Goal: Task Accomplishment & Management: Manage account settings

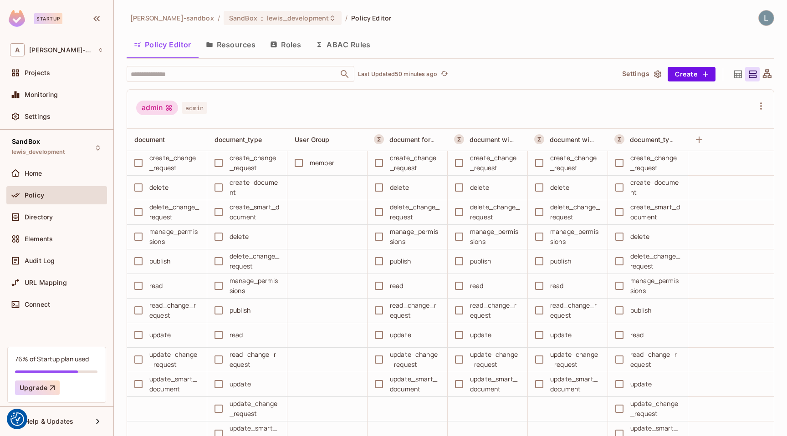
scroll to position [2291, 0]
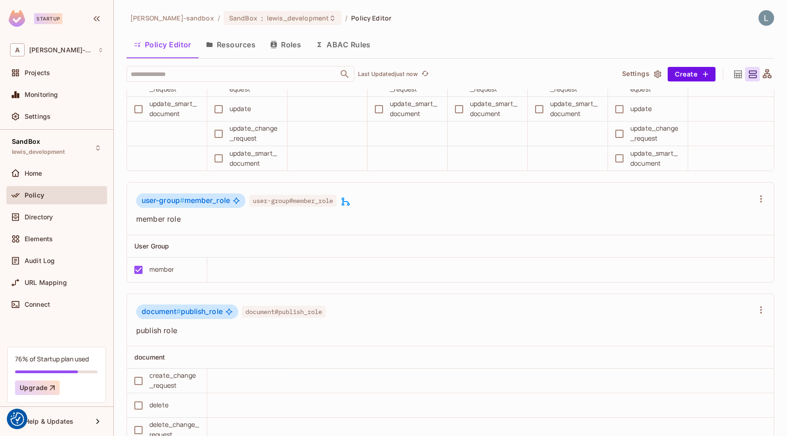
scroll to position [1398, 0]
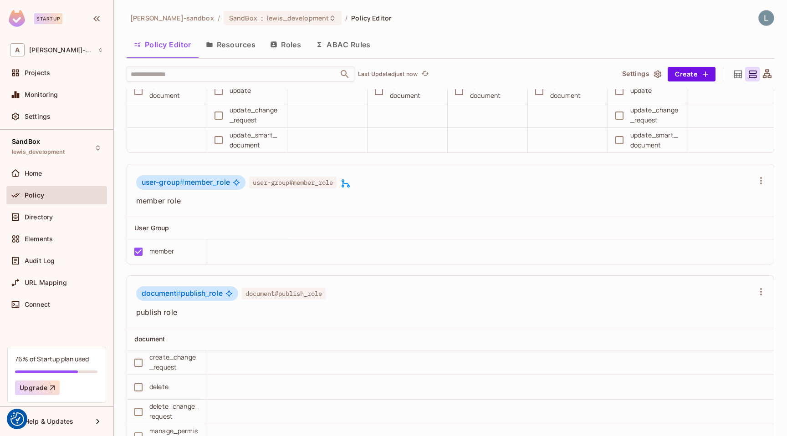
click at [351, 182] on icon at bounding box center [345, 183] width 11 height 11
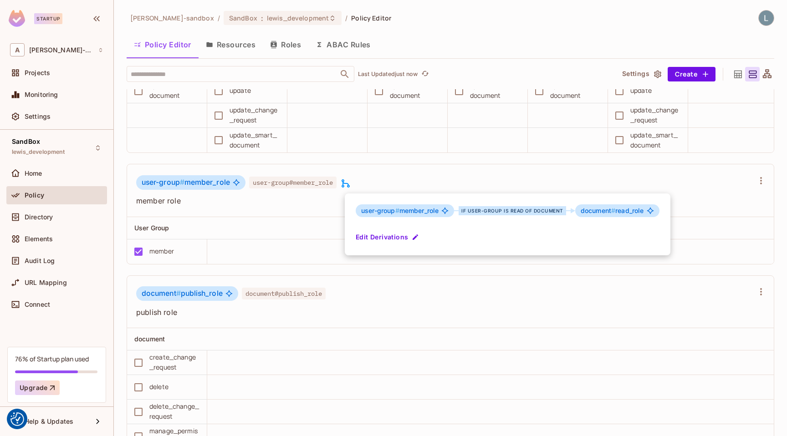
click at [355, 164] on div at bounding box center [393, 218] width 787 height 436
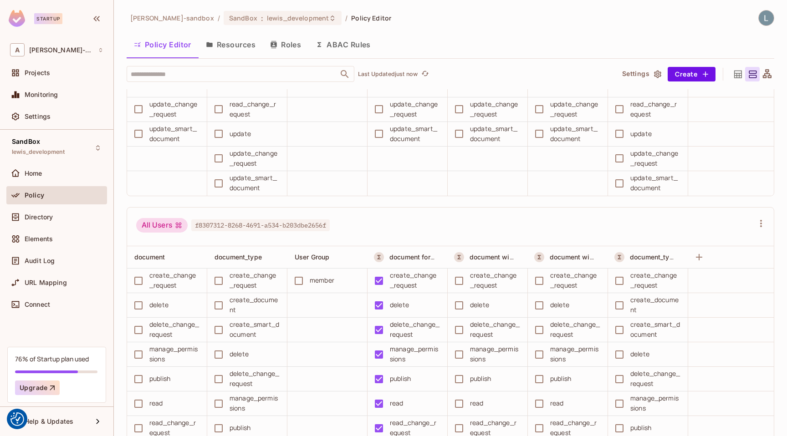
scroll to position [244, 0]
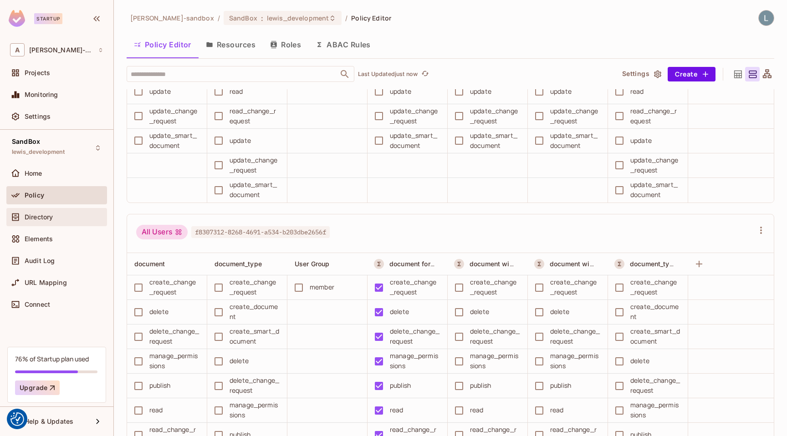
click at [66, 218] on div "Directory" at bounding box center [64, 217] width 79 height 7
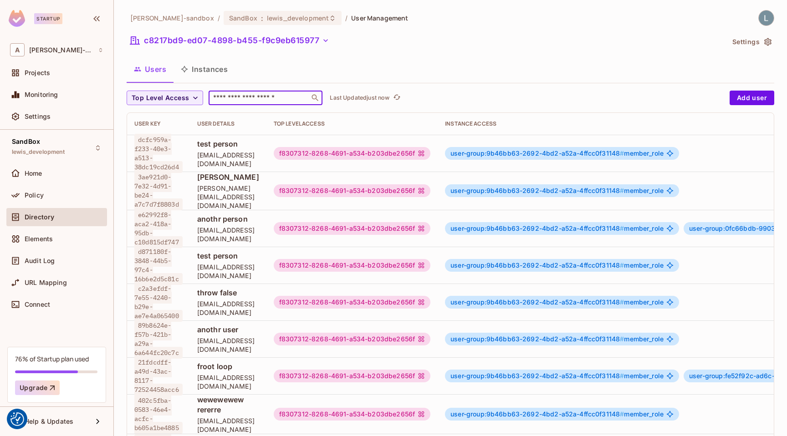
click at [234, 100] on input "text" at bounding box center [259, 97] width 96 height 9
paste input "**********"
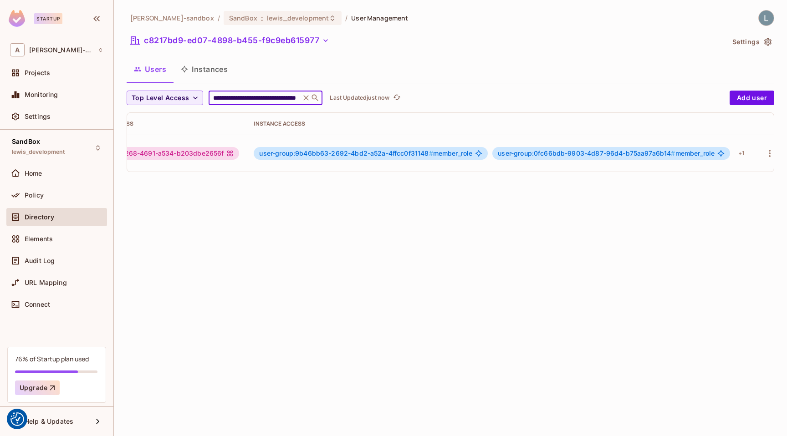
scroll to position [0, 223]
type input "**********"
click at [729, 153] on div "+ 1" at bounding box center [730, 153] width 13 height 15
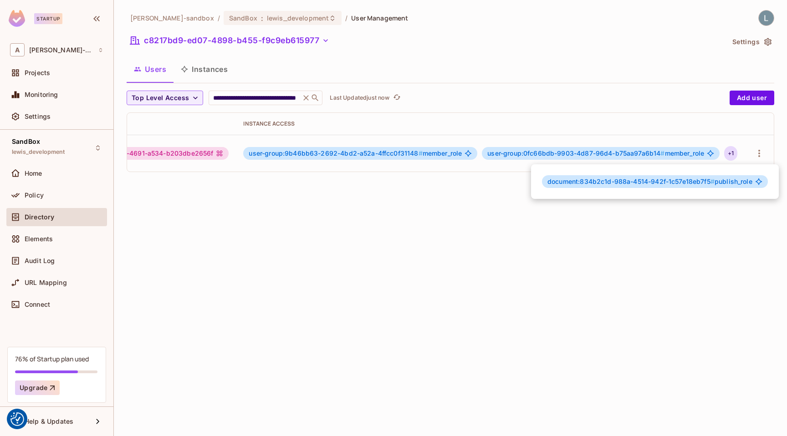
click at [607, 250] on div at bounding box center [393, 218] width 787 height 436
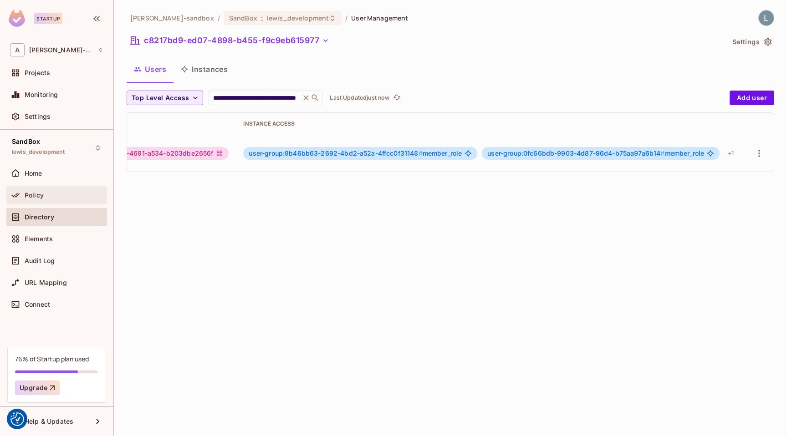
click at [61, 197] on div "Policy" at bounding box center [64, 195] width 79 height 7
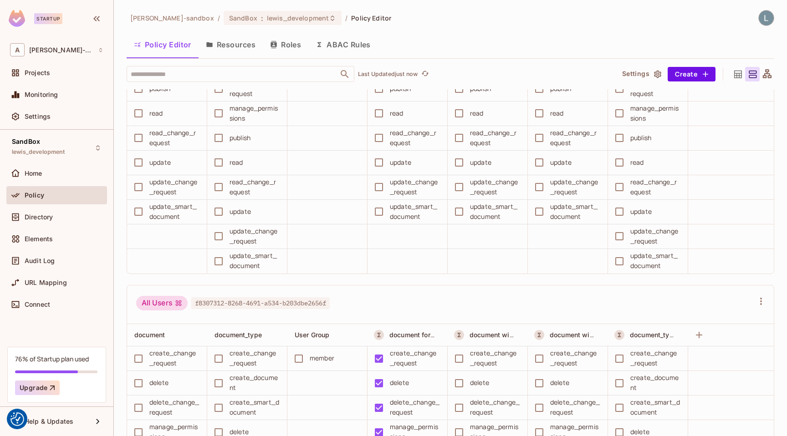
scroll to position [132, 0]
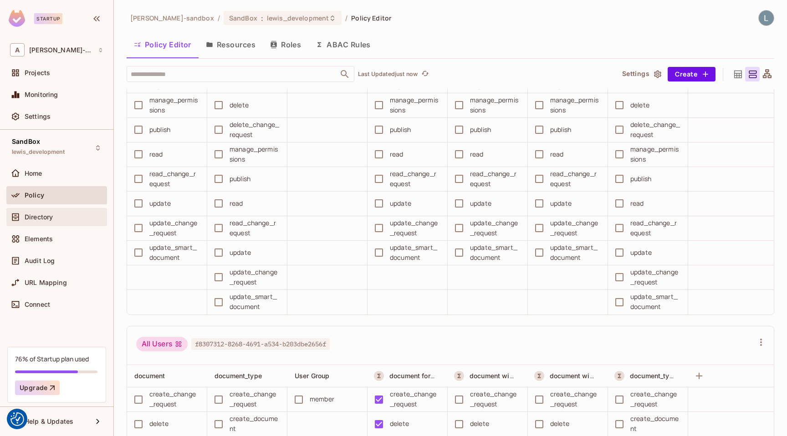
click at [38, 217] on span "Directory" at bounding box center [39, 217] width 28 height 7
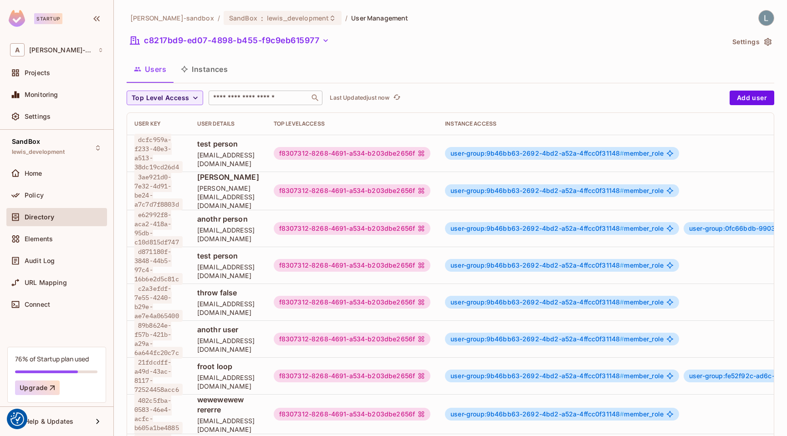
click at [235, 96] on input "text" at bounding box center [259, 97] width 96 height 9
paste input "**********"
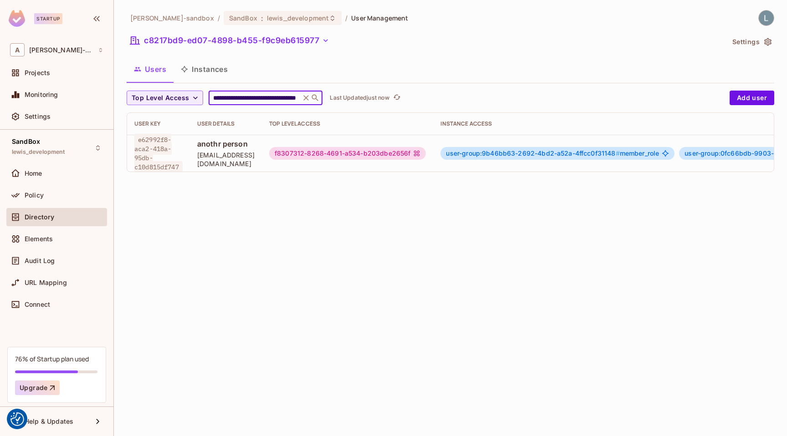
type input "**********"
click at [308, 95] on icon at bounding box center [306, 97] width 9 height 9
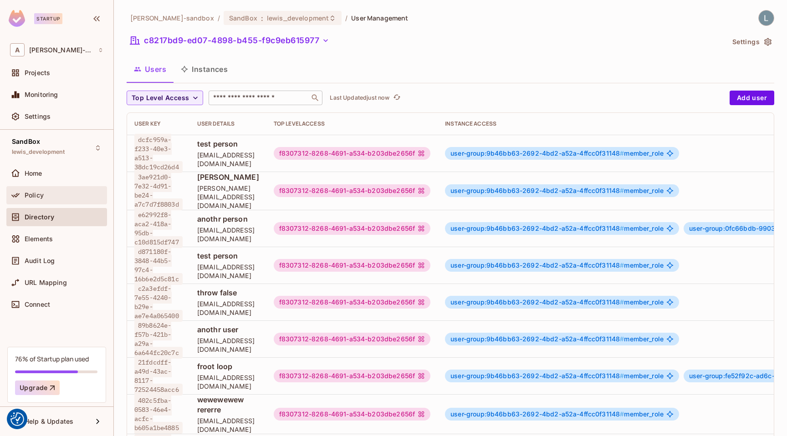
click at [56, 191] on div "Policy" at bounding box center [56, 195] width 93 height 11
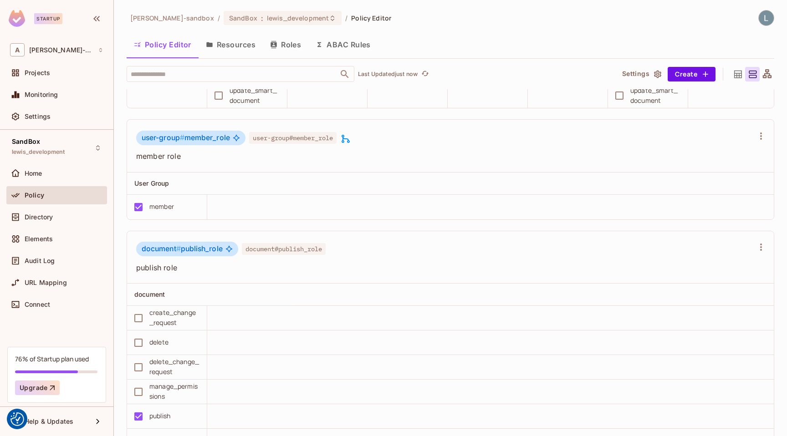
scroll to position [1455, 0]
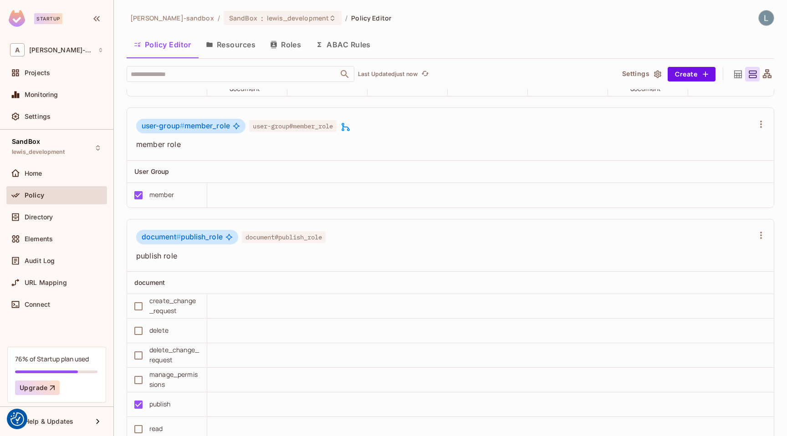
click at [350, 126] on icon at bounding box center [345, 127] width 11 height 11
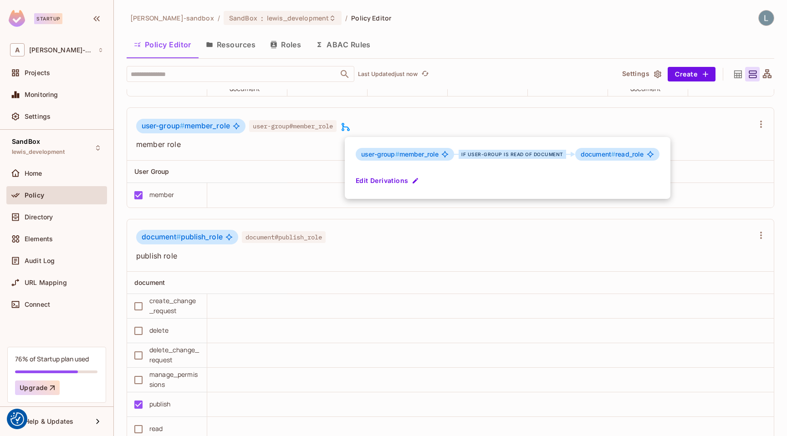
click at [309, 166] on div at bounding box center [393, 218] width 787 height 436
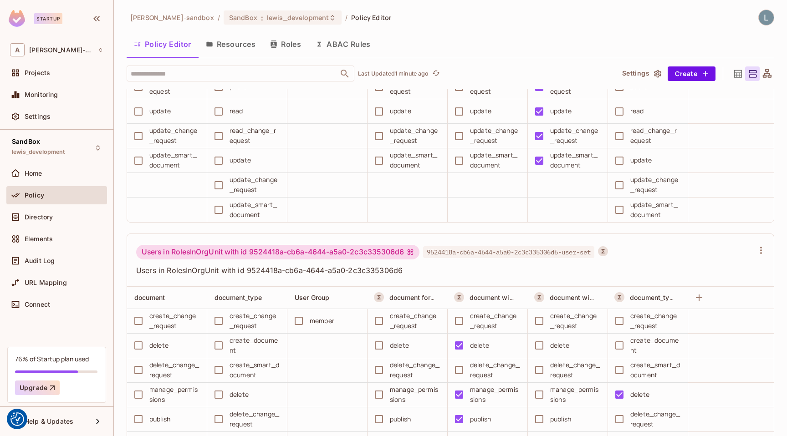
scroll to position [2678, 0]
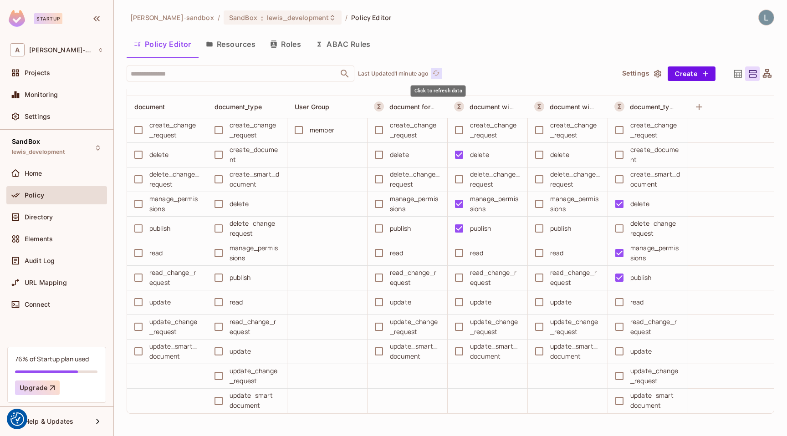
click at [439, 73] on icon "refresh" at bounding box center [436, 73] width 8 height 8
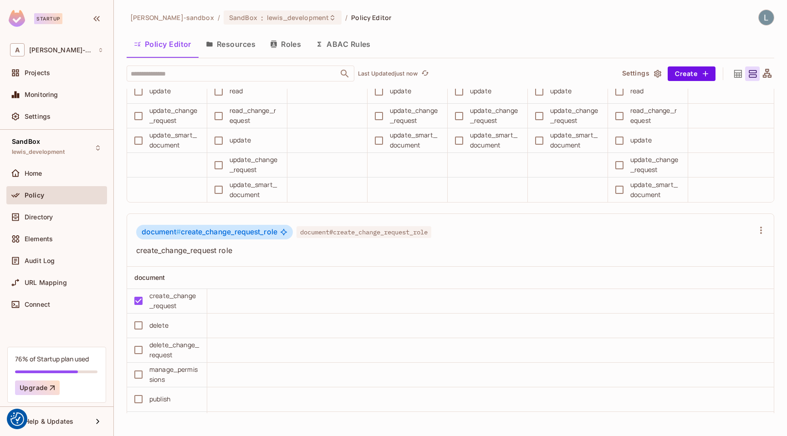
scroll to position [1294, 0]
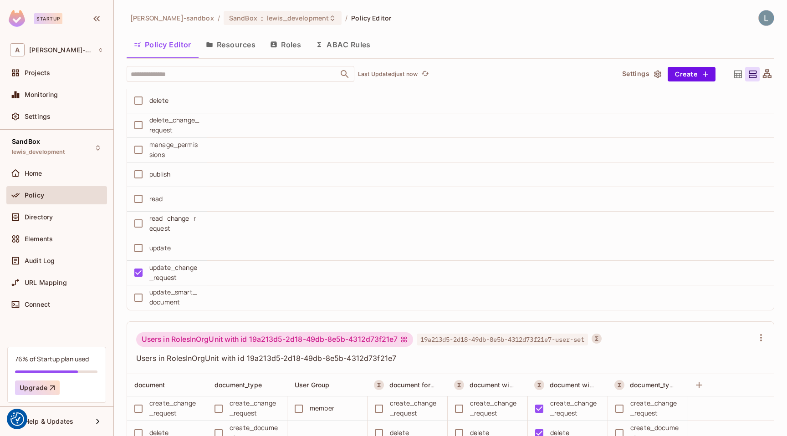
scroll to position [3339, 0]
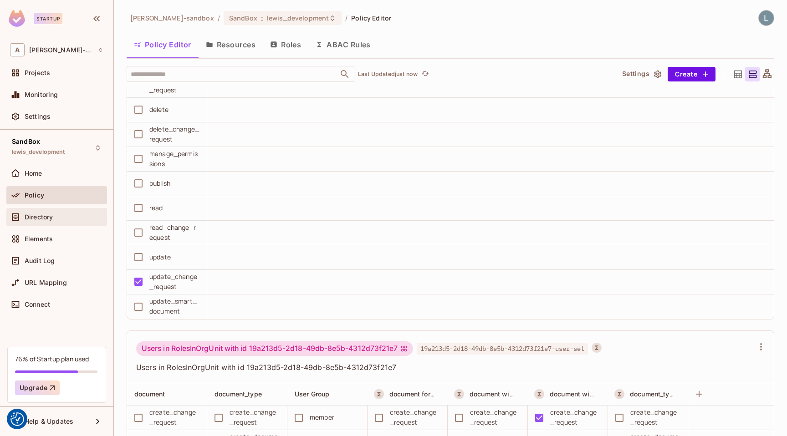
click at [76, 220] on div "Directory" at bounding box center [64, 217] width 79 height 7
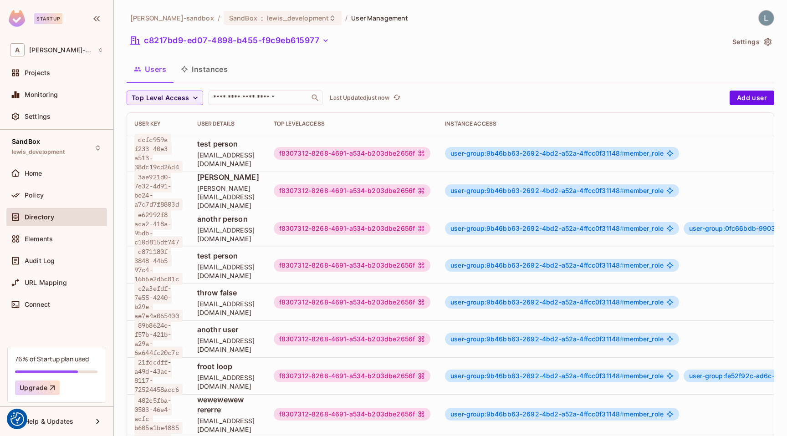
click at [195, 76] on button "Instances" at bounding box center [204, 69] width 61 height 23
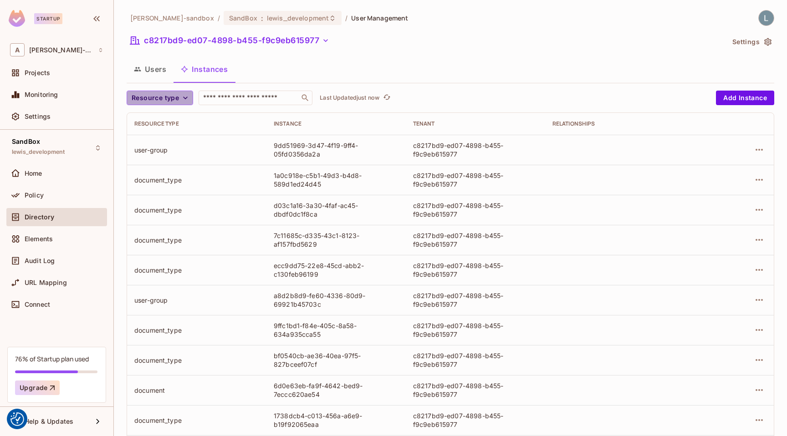
click at [174, 102] on span "Resource type" at bounding box center [155, 97] width 47 height 11
click at [166, 114] on span "User Group" at bounding box center [157, 118] width 47 height 9
click at [579, 332] on div "2 Relationships" at bounding box center [586, 330] width 57 height 8
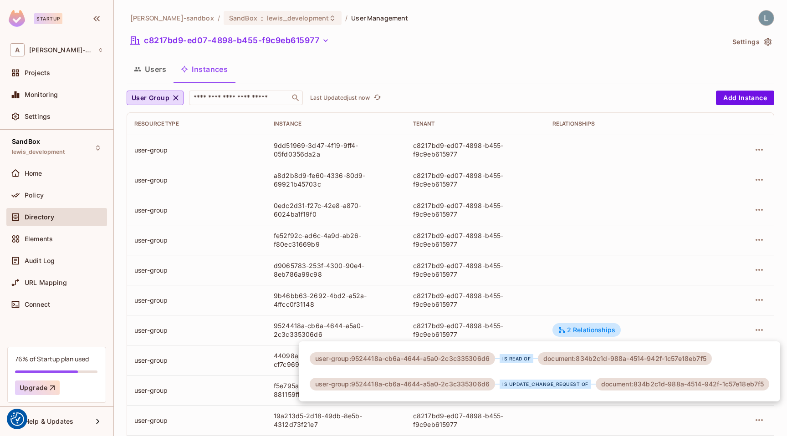
click at [518, 327] on div at bounding box center [393, 218] width 787 height 436
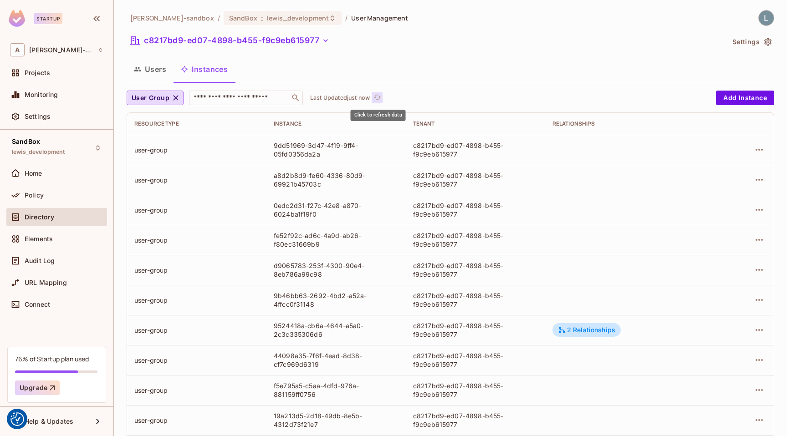
click at [381, 99] on icon "refresh" at bounding box center [377, 97] width 8 height 8
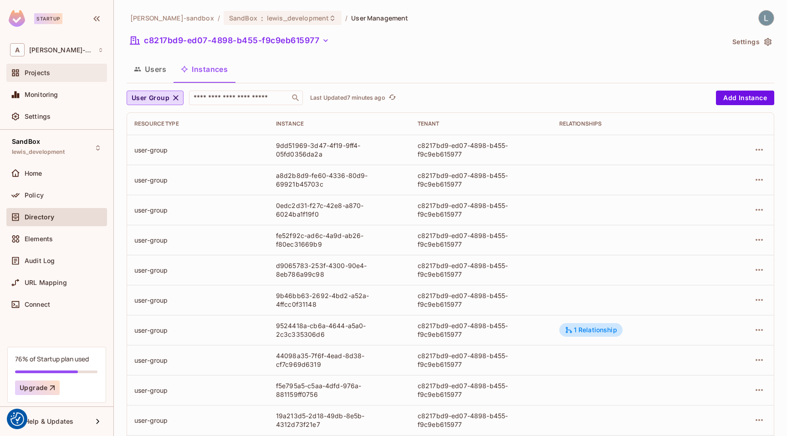
click at [65, 76] on div "Projects" at bounding box center [64, 72] width 79 height 7
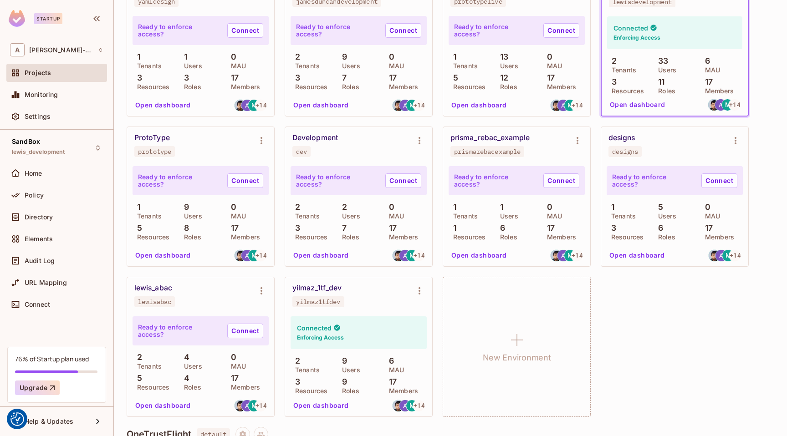
scroll to position [504, 0]
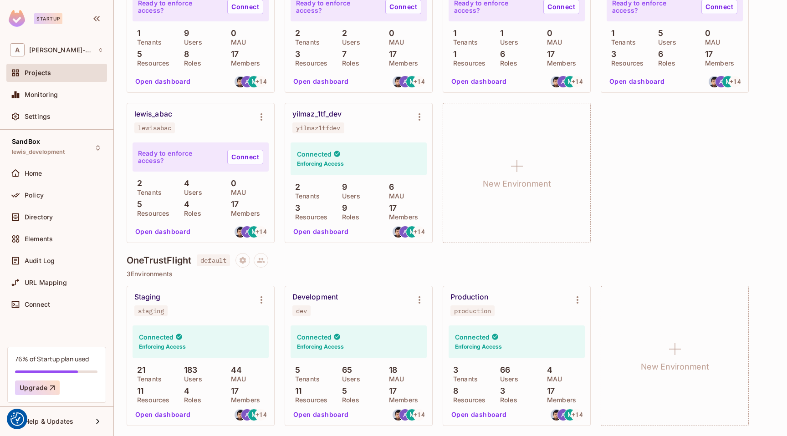
click at [328, 412] on button "Open dashboard" at bounding box center [321, 415] width 63 height 15
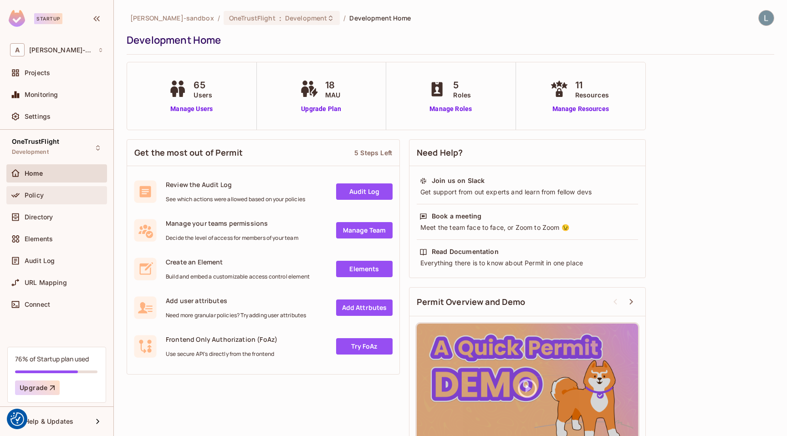
click at [37, 198] on span "Policy" at bounding box center [34, 195] width 19 height 7
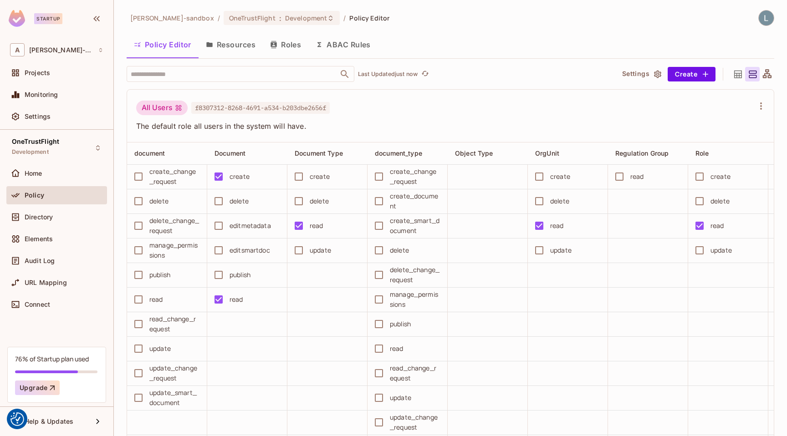
click at [340, 49] on button "ABAC Rules" at bounding box center [343, 44] width 70 height 23
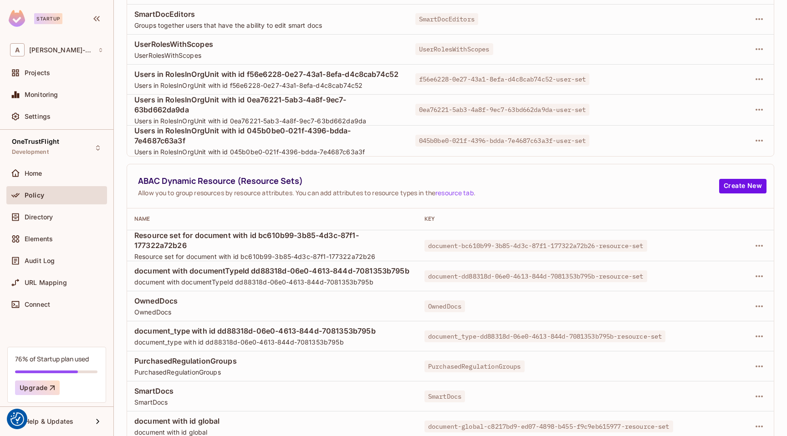
scroll to position [136, 0]
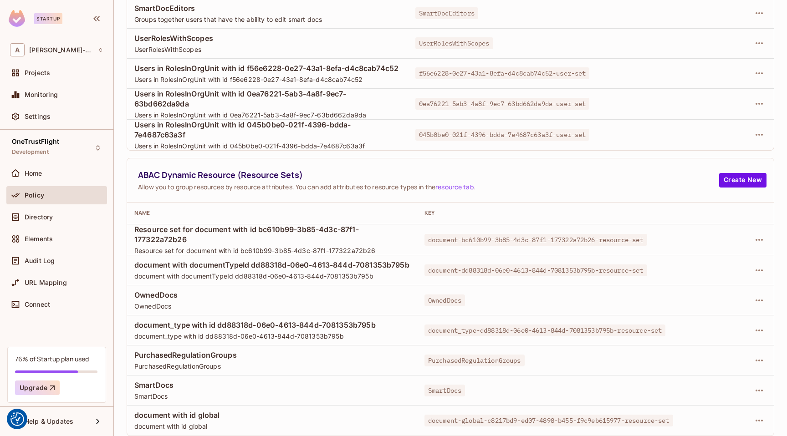
click at [602, 420] on span "document-global-c8217bd9-ed07-4898-b455-f9c9eb615977-resource-set" at bounding box center [548, 421] width 249 height 12
click at [755, 238] on icon "button" at bounding box center [759, 240] width 11 height 11
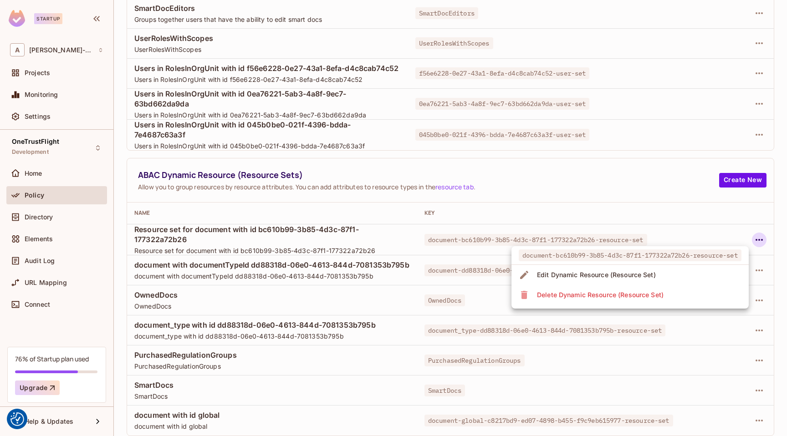
click at [668, 277] on li "Edit Dynamic Resource (Resource Set)" at bounding box center [629, 275] width 237 height 20
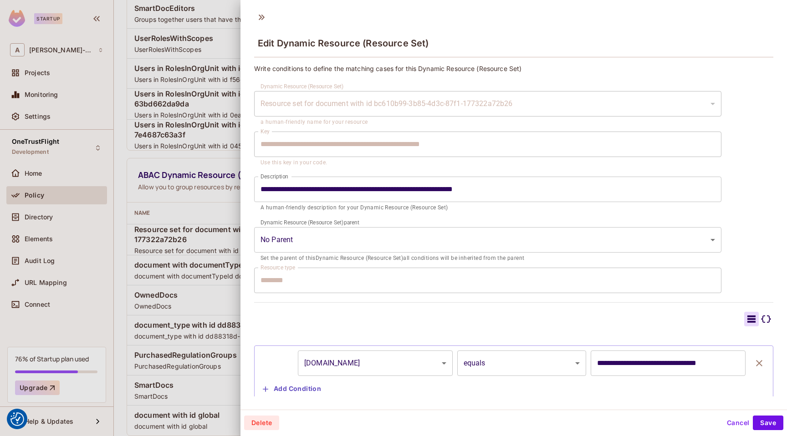
scroll to position [24, 0]
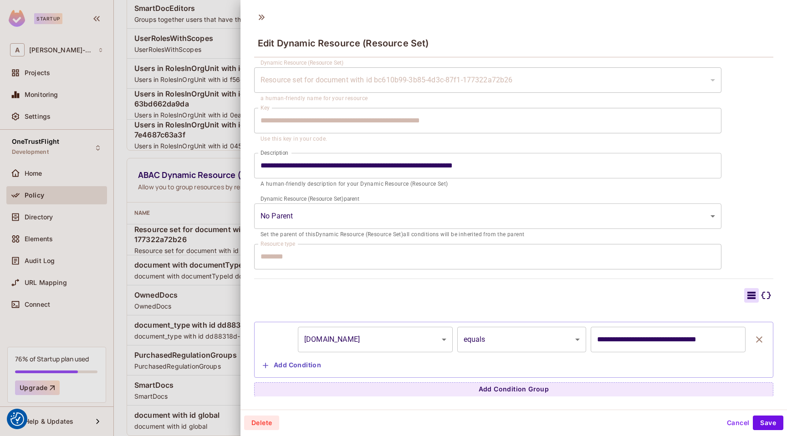
click at [249, 229] on div "**********" at bounding box center [513, 229] width 547 height 336
click at [225, 244] on div at bounding box center [393, 218] width 787 height 436
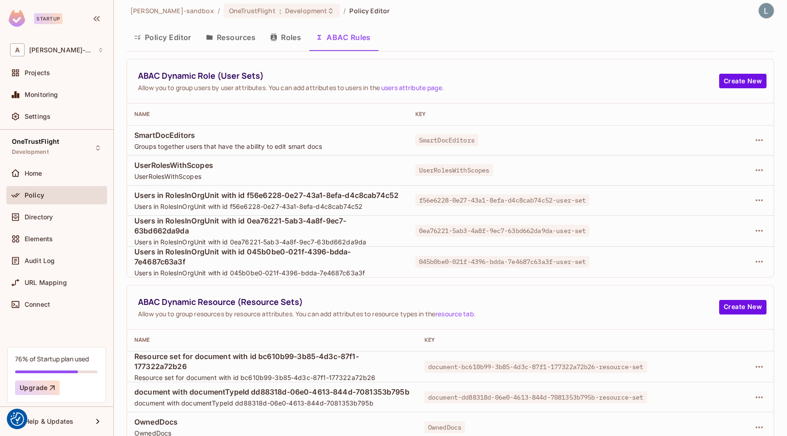
scroll to position [0, 0]
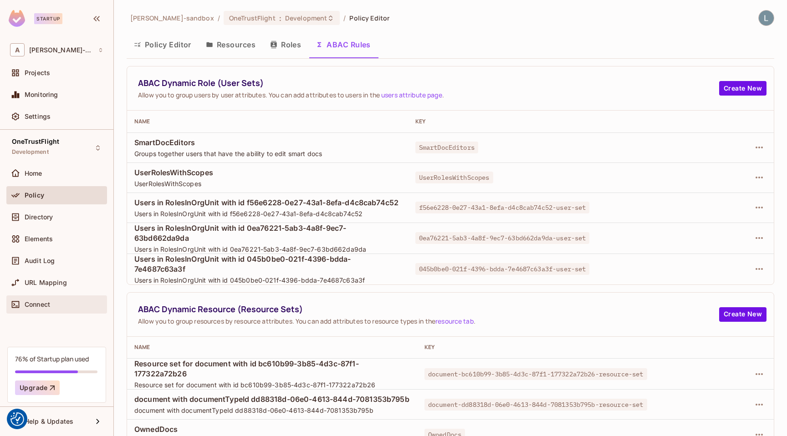
click at [39, 306] on span "Connect" at bounding box center [38, 304] width 26 height 7
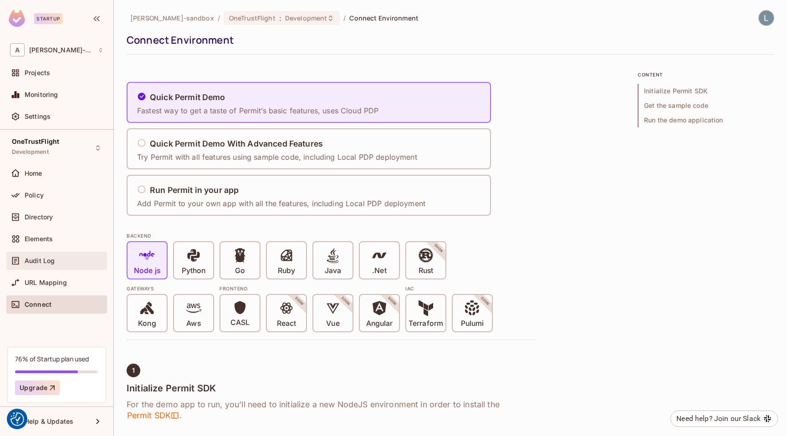
click at [49, 261] on span "Audit Log" at bounding box center [40, 260] width 30 height 7
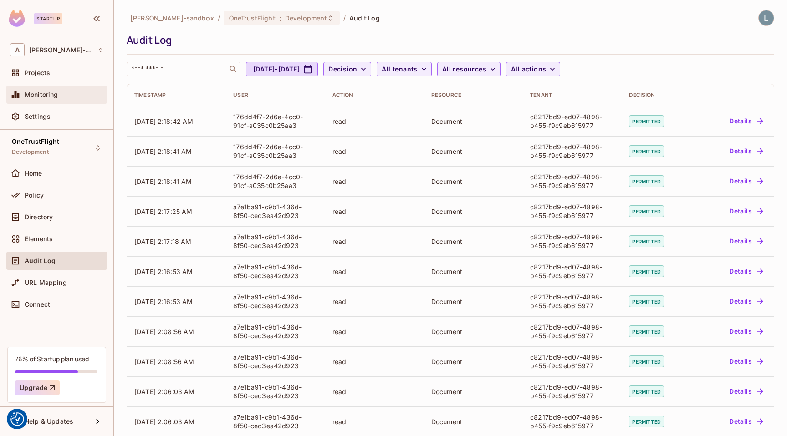
click at [55, 96] on span "Monitoring" at bounding box center [42, 94] width 34 height 7
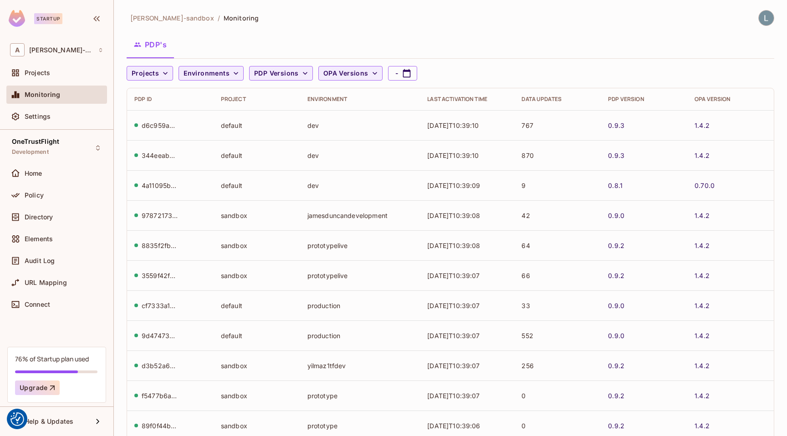
click at [465, 245] on td "2025-08-18T10:39:08" at bounding box center [467, 245] width 94 height 30
click at [215, 70] on span "Environments" at bounding box center [207, 73] width 46 height 11
click at [215, 70] on div at bounding box center [393, 218] width 787 height 436
click at [162, 44] on button "PDP's" at bounding box center [150, 44] width 47 height 23
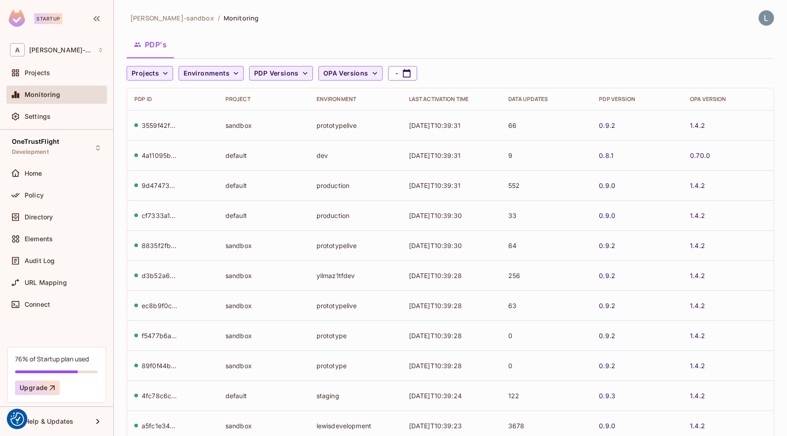
click at [61, 97] on div "Monitoring" at bounding box center [64, 94] width 79 height 7
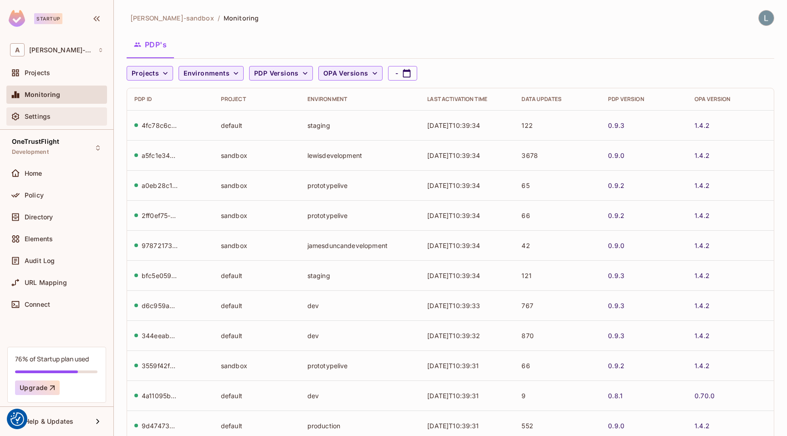
click at [55, 113] on div "Settings" at bounding box center [64, 116] width 79 height 7
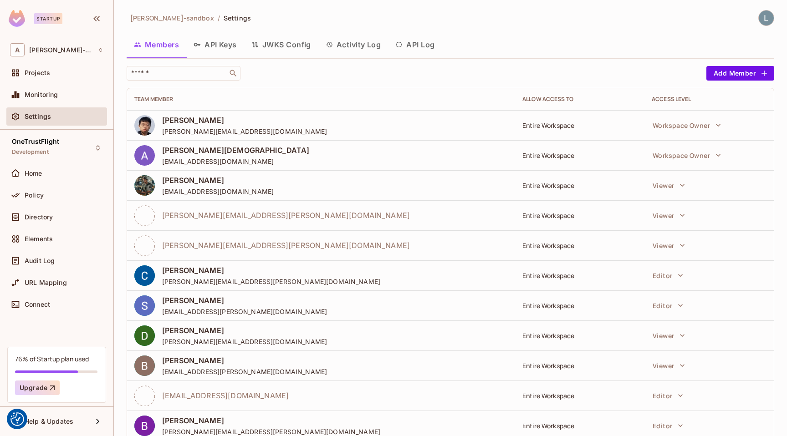
click at [418, 40] on button "API Log" at bounding box center [415, 44] width 54 height 23
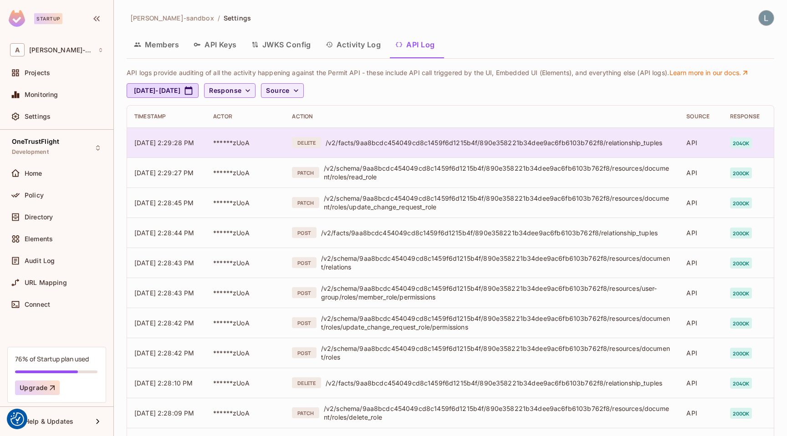
click at [541, 140] on div "/v2/facts/9aa8bcdc454049cd8c1459f6d1215b4f/890e358221b34dee9ac6fb6103b762f8/rel…" at bounding box center [499, 142] width 346 height 9
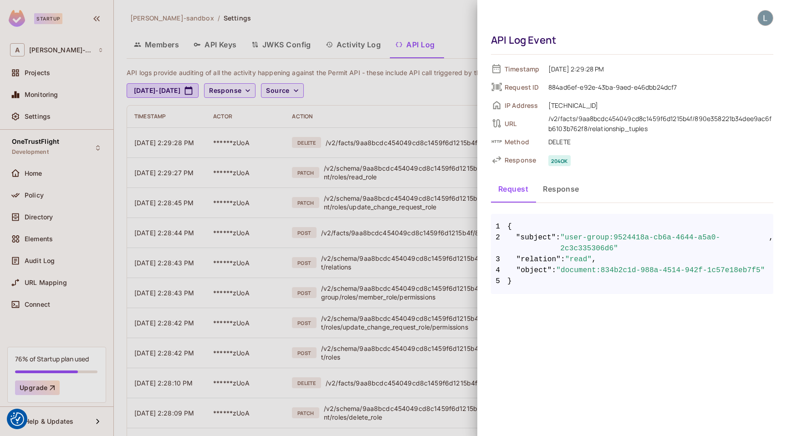
click at [440, 258] on div at bounding box center [393, 218] width 787 height 436
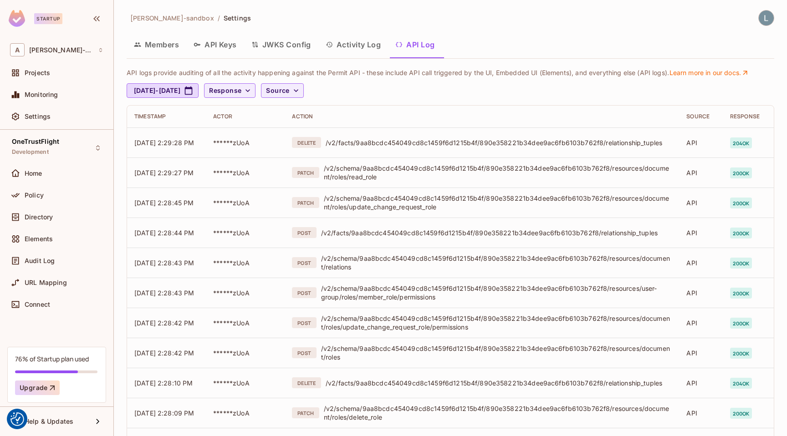
click at [221, 43] on button "API Keys" at bounding box center [215, 44] width 58 height 23
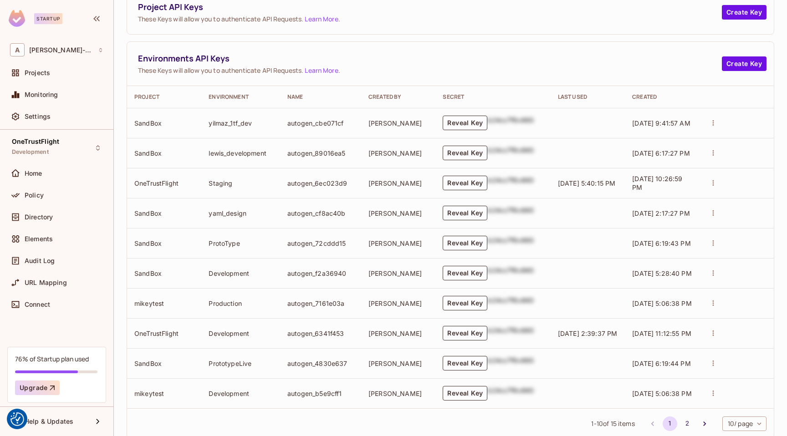
scroll to position [188, 0]
click at [467, 152] on button "Reveal Key" at bounding box center [465, 152] width 45 height 15
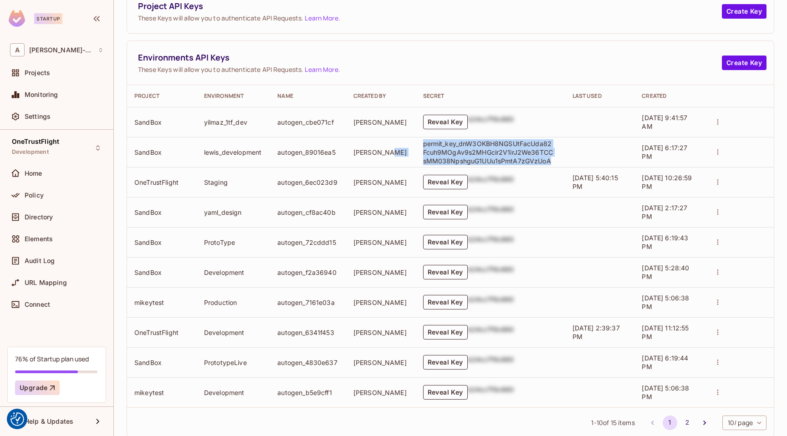
drag, startPoint x: 556, startPoint y: 161, endPoint x: 415, endPoint y: 148, distance: 141.3
click at [415, 148] on tr "SandBox lewis_development autogen_89016ea5 Lewis Youl permit_key_dnW3OKBH8NGSUt…" at bounding box center [450, 152] width 647 height 30
copy tr "permit_key_dnW3OKBH8NGSUtFacUda82Fcuh9MOgAv9s2MHGcir2V1irJ2We36TCCsMM038NpshguG…"
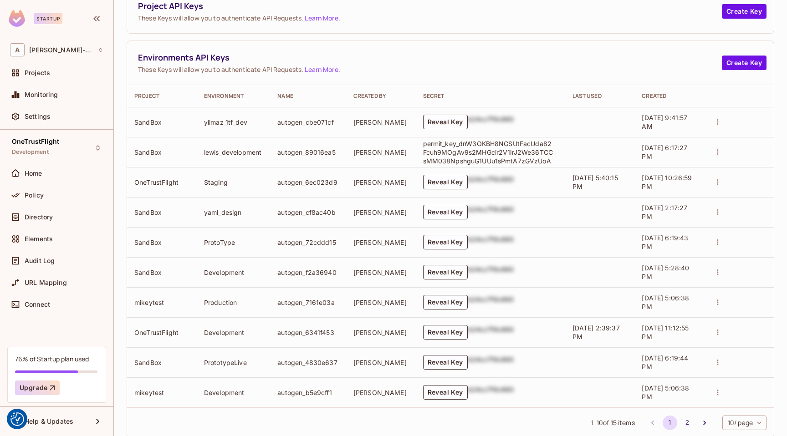
click at [537, 71] on span "These Keys will allow you to authenticate API Requests. Learn More ." at bounding box center [430, 69] width 584 height 9
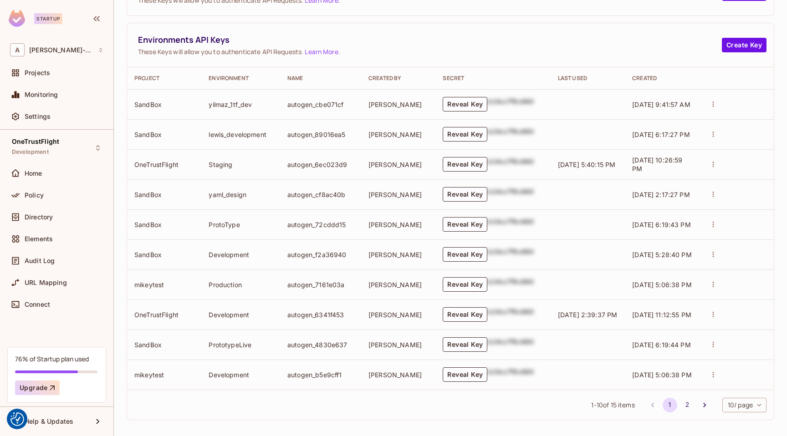
scroll to position [210, 0]
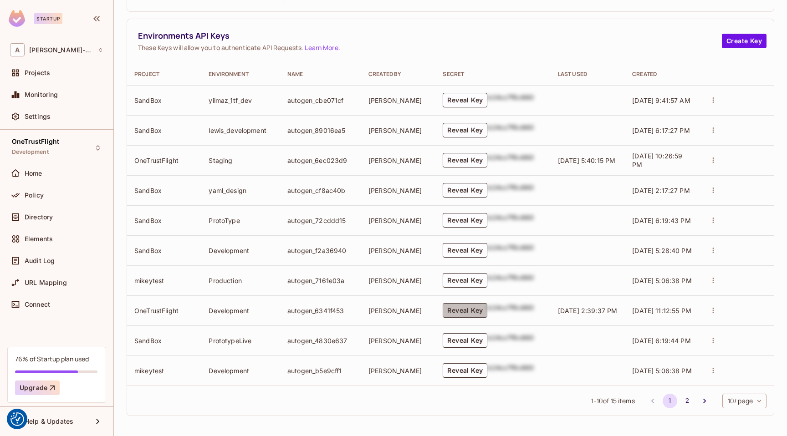
click at [474, 312] on button "Reveal Key" at bounding box center [465, 310] width 45 height 15
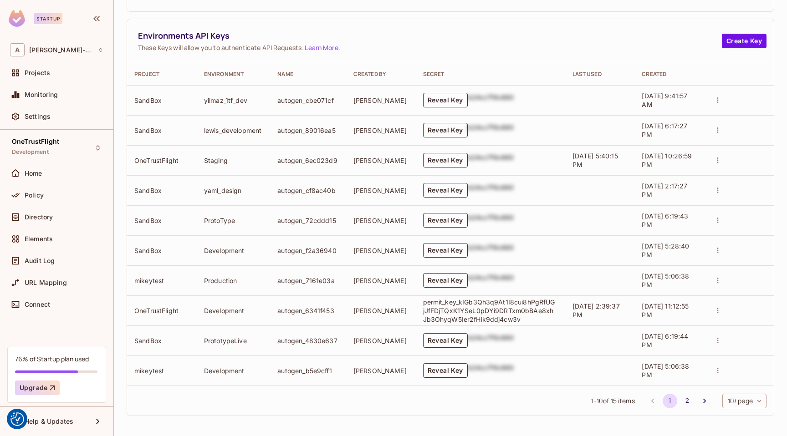
click at [446, 132] on button "Reveal Key" at bounding box center [445, 130] width 45 height 15
drag, startPoint x: 557, startPoint y: 138, endPoint x: 424, endPoint y: 124, distance: 134.6
click at [424, 124] on td "permit_key_dnW3OKBH8NGSUtFacUda82Fcuh9MOgAv9s2MHGcir2V1irJ2We36TCCsMM038NpshguG…" at bounding box center [490, 130] width 149 height 30
copy p "permit_key_dnW3OKBH8NGSUtFacUda82Fcuh9MOgAv9s2MHGcir2V1irJ2We36TCCsMM038NpshguG…"
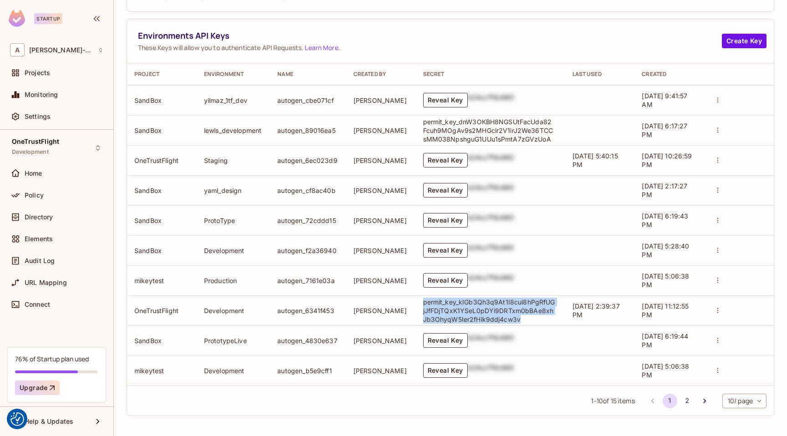
drag, startPoint x: 520, startPoint y: 320, endPoint x: 416, endPoint y: 304, distance: 105.4
click at [416, 304] on td "permit_key_kIGb3Qh3q9At1I8cui8hPgRfUGjJfFDjTQxK1YSeL0pDYi9DRTxm0bBAe8xhJb3OhyqW…" at bounding box center [490, 311] width 149 height 30
copy p "permit_key_kIGb3Qh3q9At1I8cui8hPgRfUGjJfFDjTQxK1YSeL0pDYi9DRTxm0bBAe8xhJb3OhyqW…"
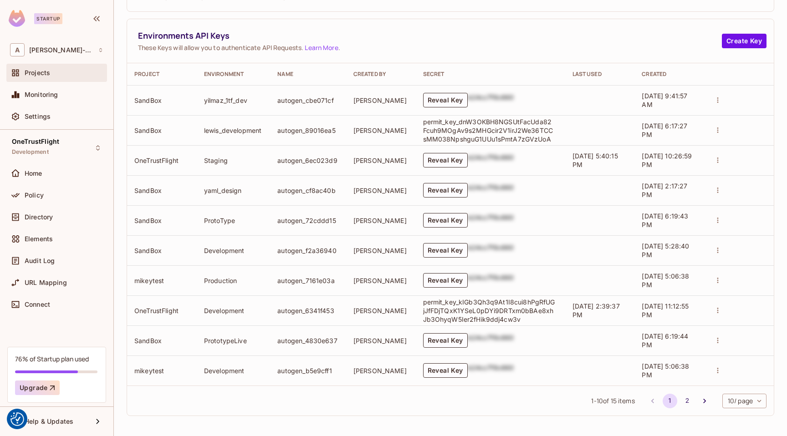
click at [48, 77] on div "Projects" at bounding box center [56, 72] width 93 height 11
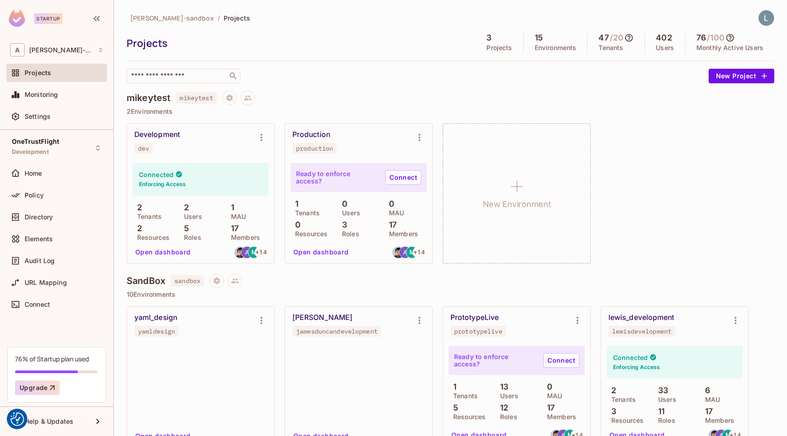
scroll to position [504, 0]
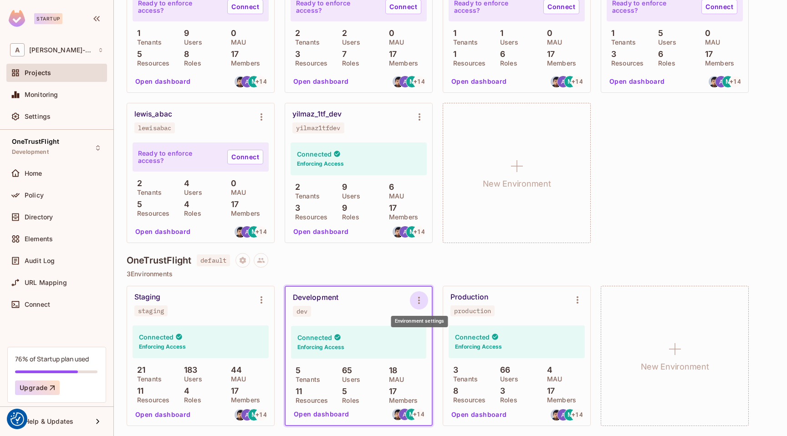
click at [421, 301] on icon "Environment settings" at bounding box center [419, 300] width 11 height 11
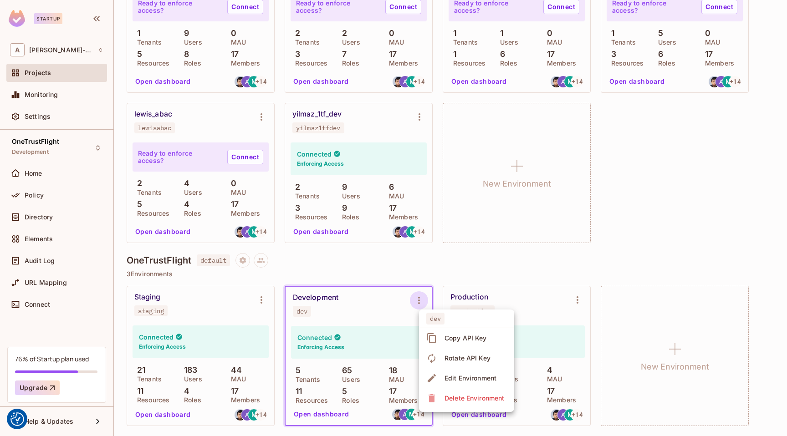
click at [471, 339] on div "Copy API Key" at bounding box center [466, 338] width 42 height 9
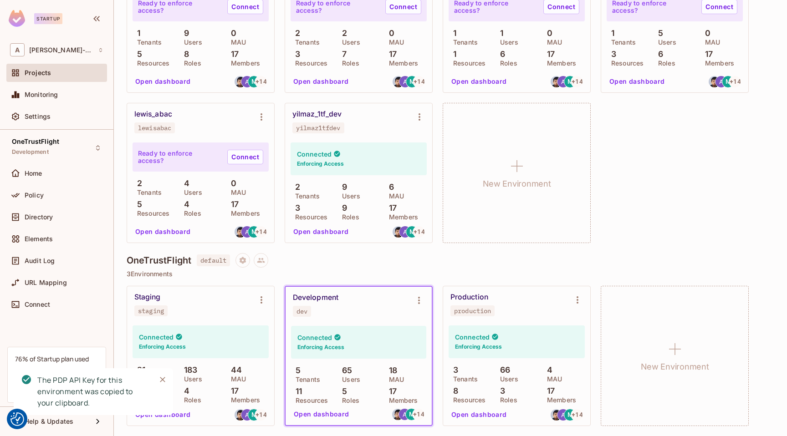
click at [334, 412] on button "Open dashboard" at bounding box center [321, 414] width 63 height 15
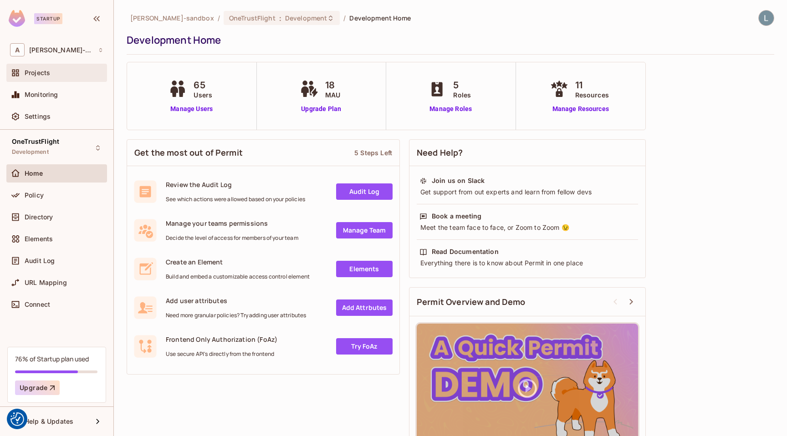
click at [60, 75] on div "Projects" at bounding box center [64, 72] width 79 height 7
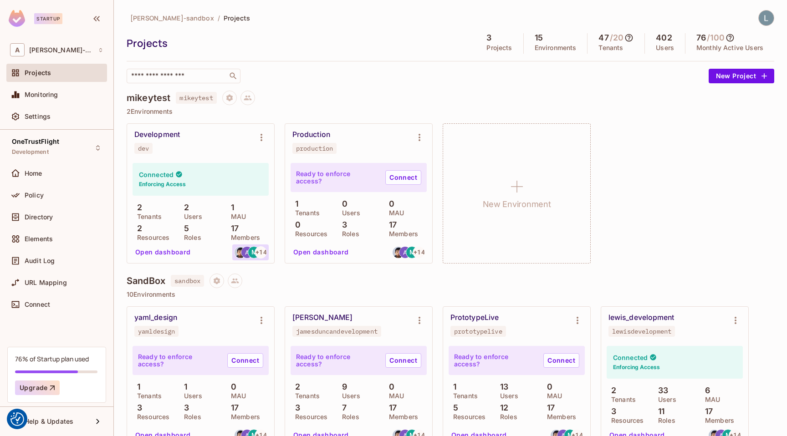
scroll to position [504, 0]
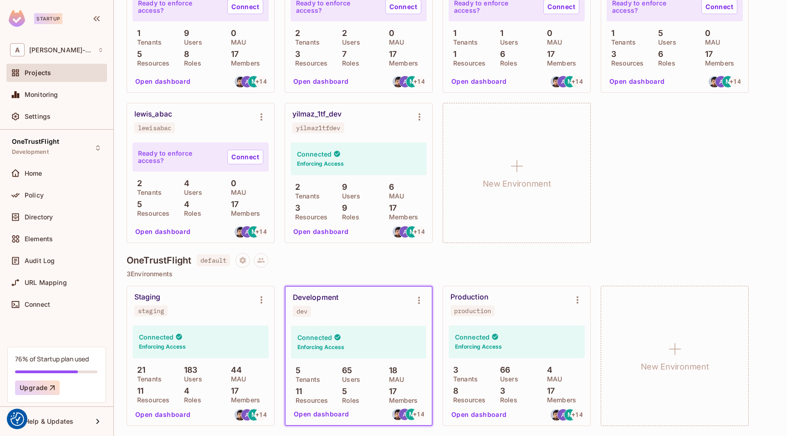
click at [337, 410] on button "Open dashboard" at bounding box center [321, 414] width 63 height 15
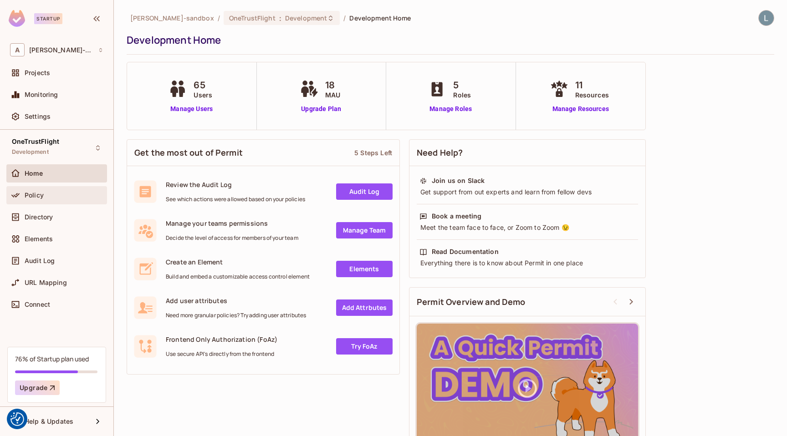
click at [50, 195] on div "Policy" at bounding box center [64, 195] width 79 height 7
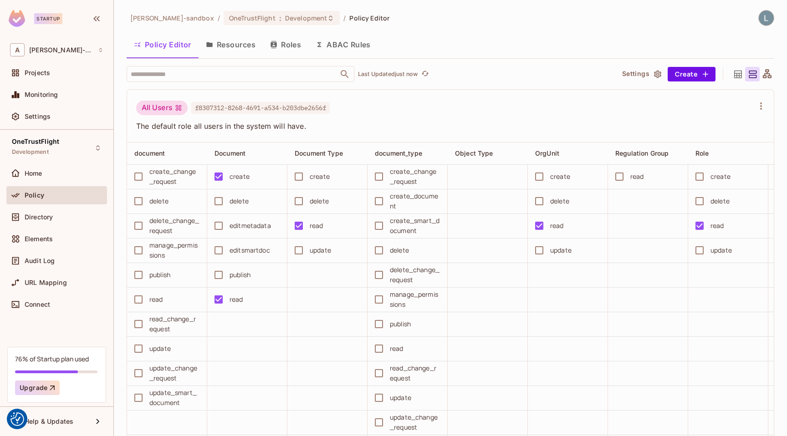
click at [365, 39] on button "ABAC Rules" at bounding box center [343, 44] width 70 height 23
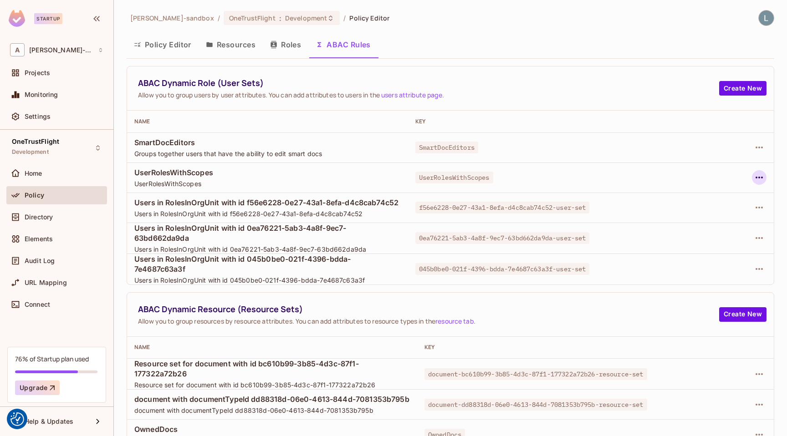
click at [759, 177] on icon "button" at bounding box center [759, 177] width 11 height 11
click at [697, 200] on div "Edit Dynamic Role (User Set)" at bounding box center [696, 198] width 89 height 9
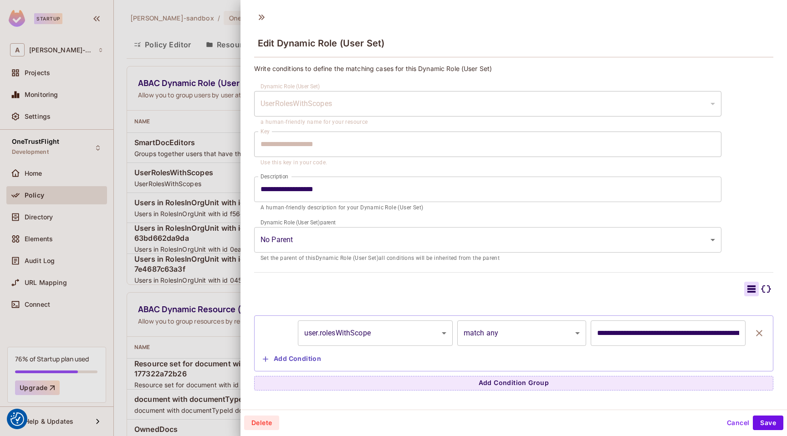
click at [230, 167] on div at bounding box center [393, 218] width 787 height 436
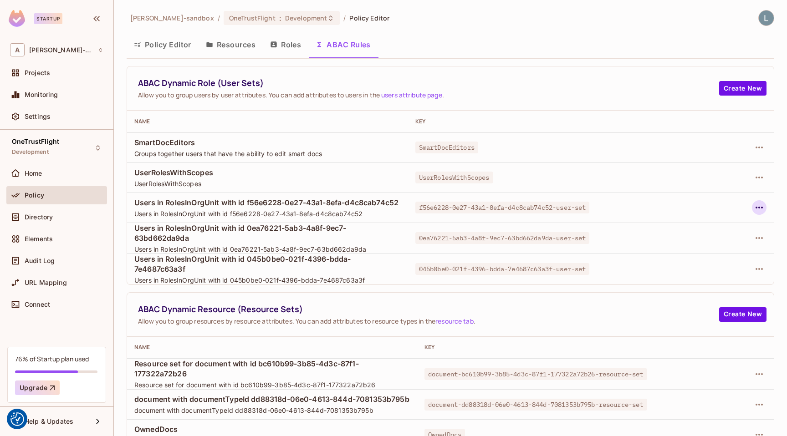
click at [761, 205] on icon "button" at bounding box center [759, 207] width 11 height 11
click at [687, 231] on div "Edit Dynamic Role (User Set)" at bounding box center [696, 229] width 89 height 9
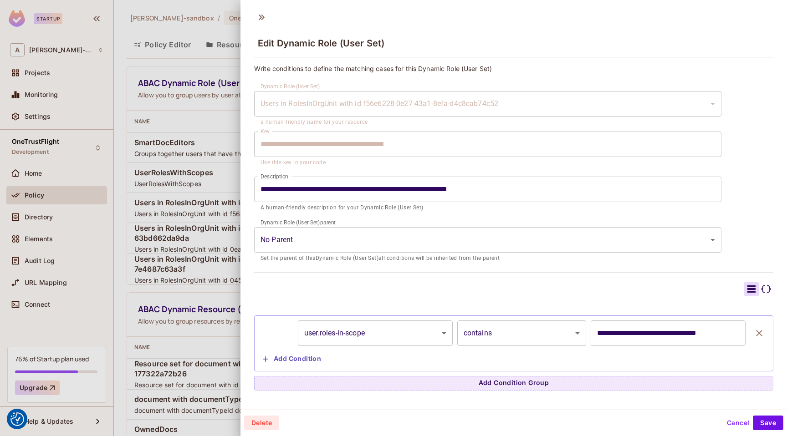
click at [220, 155] on div at bounding box center [393, 218] width 787 height 436
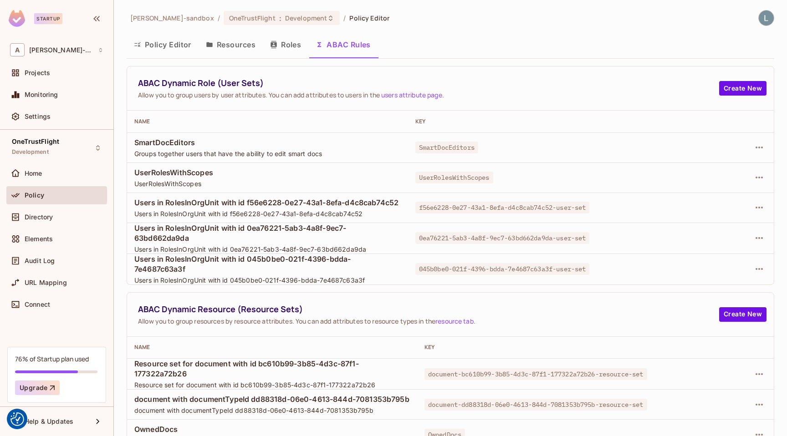
click at [155, 42] on button "Policy Editor" at bounding box center [163, 44] width 72 height 23
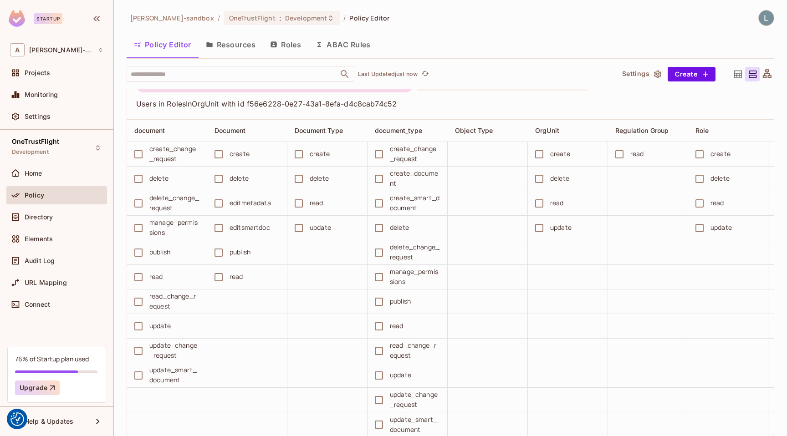
scroll to position [3164, 0]
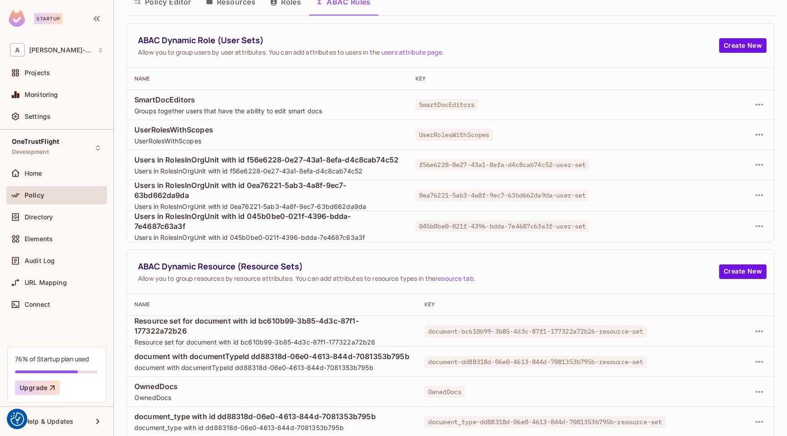
scroll to position [136, 0]
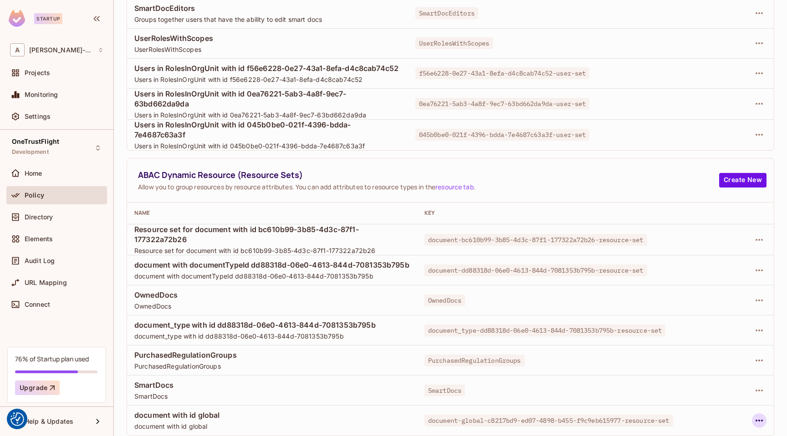
click at [760, 420] on icon "button" at bounding box center [759, 420] width 11 height 11
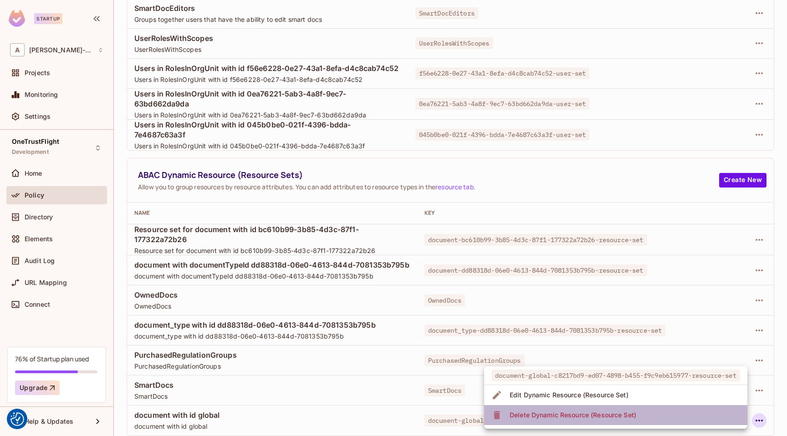
click at [647, 416] on li "Delete Dynamic Resource (Resource Set)" at bounding box center [615, 415] width 263 height 20
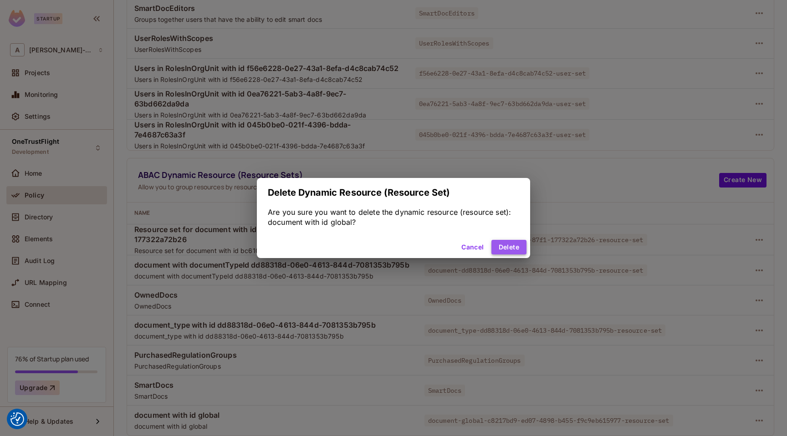
click at [506, 245] on button "Delete" at bounding box center [508, 247] width 35 height 15
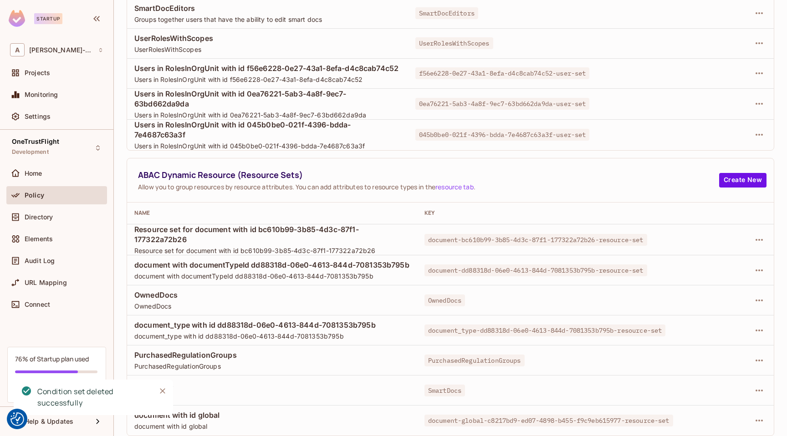
scroll to position [106, 0]
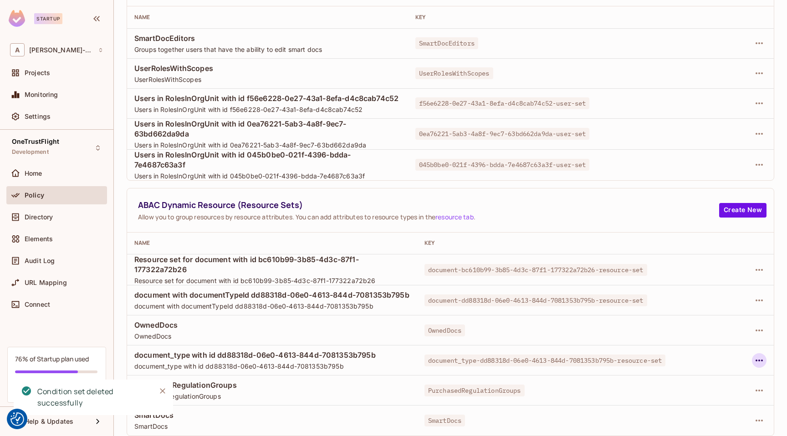
click at [761, 359] on icon "button" at bounding box center [759, 360] width 11 height 11
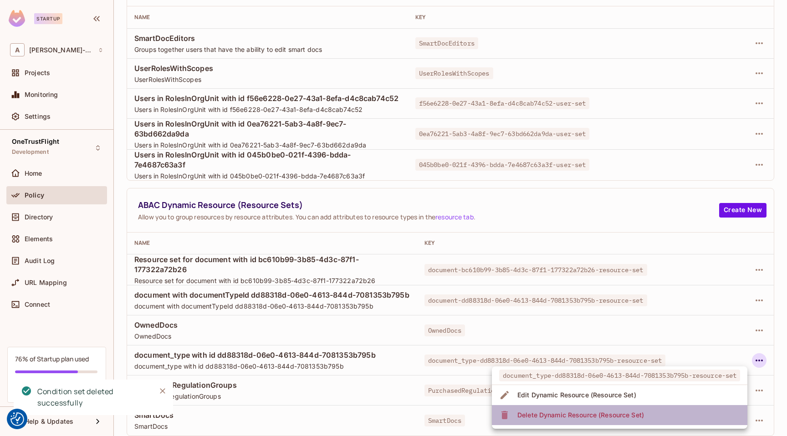
click at [638, 414] on div "Delete Dynamic Resource (Resource Set)" at bounding box center [580, 415] width 127 height 9
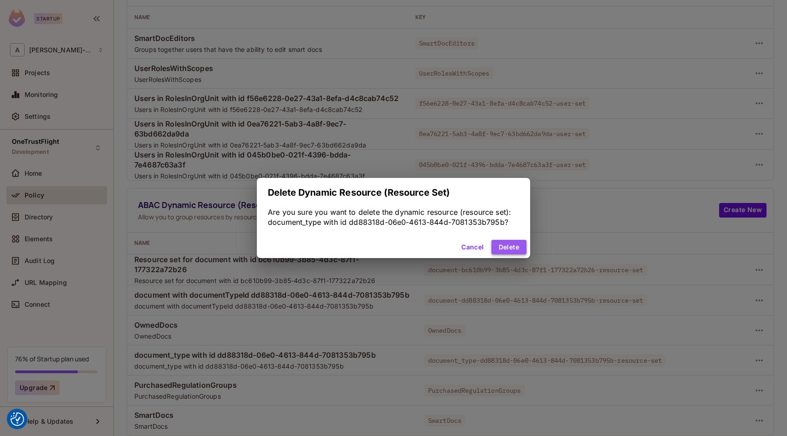
click at [508, 249] on button "Delete" at bounding box center [508, 247] width 35 height 15
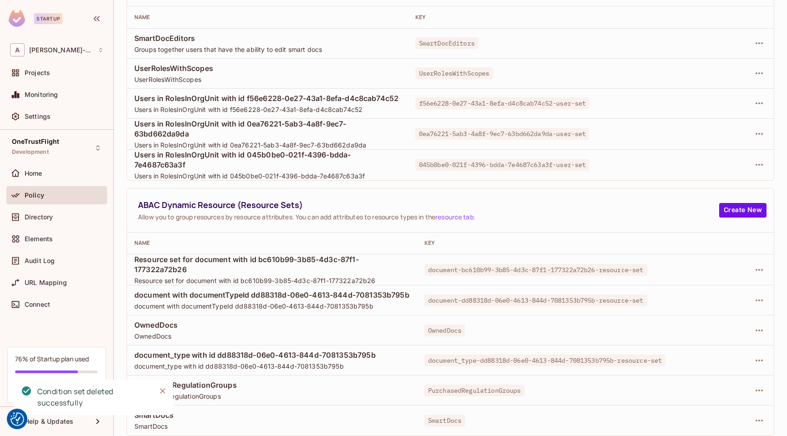
scroll to position [76, 0]
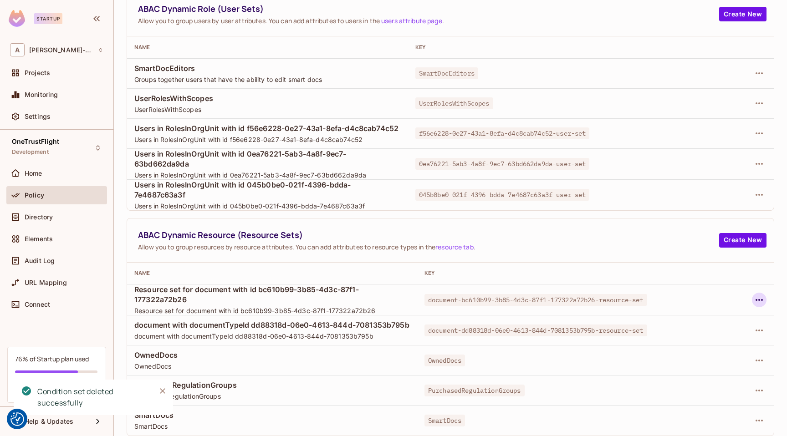
click at [761, 300] on icon "button" at bounding box center [759, 300] width 11 height 11
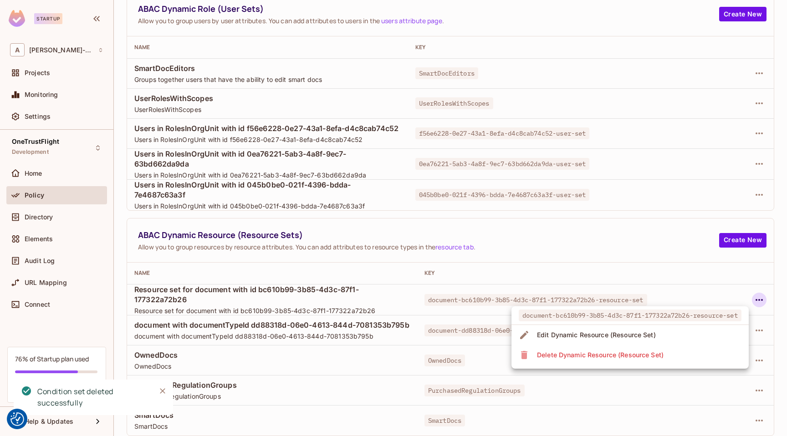
click at [624, 352] on div "Delete Dynamic Resource (Resource Set)" at bounding box center [600, 355] width 127 height 9
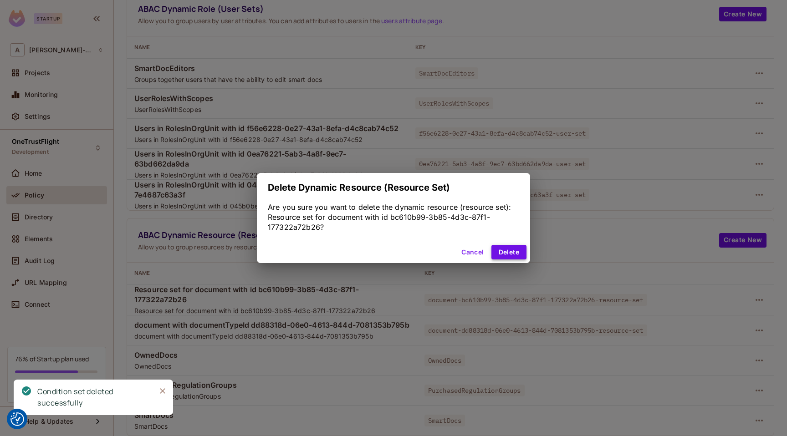
click at [504, 252] on button "Delete" at bounding box center [508, 252] width 35 height 15
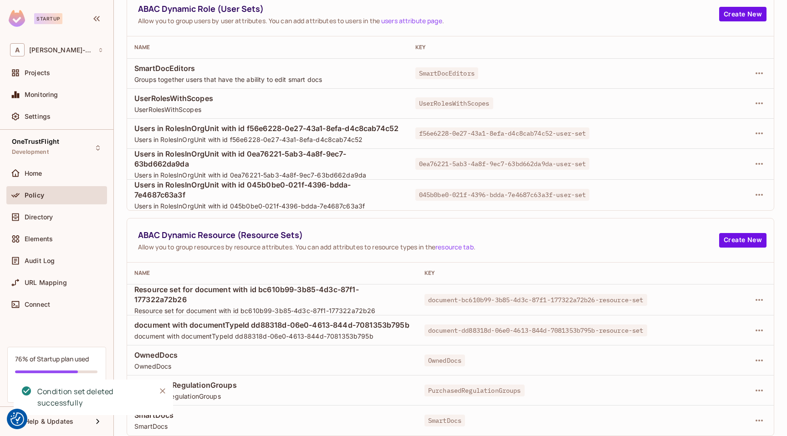
scroll to position [45, 0]
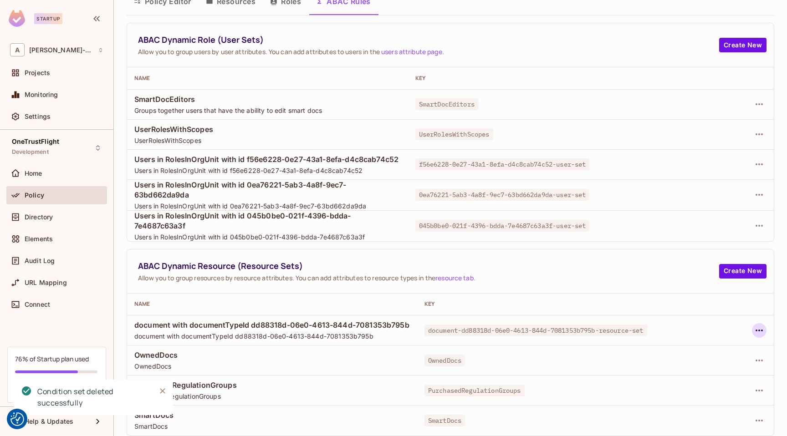
click at [759, 330] on icon "button" at bounding box center [759, 331] width 7 height 2
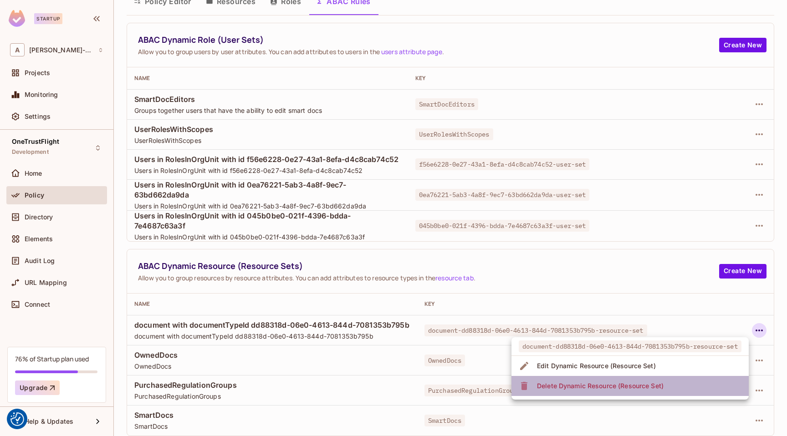
click at [643, 389] on div "Delete Dynamic Resource (Resource Set)" at bounding box center [600, 386] width 127 height 9
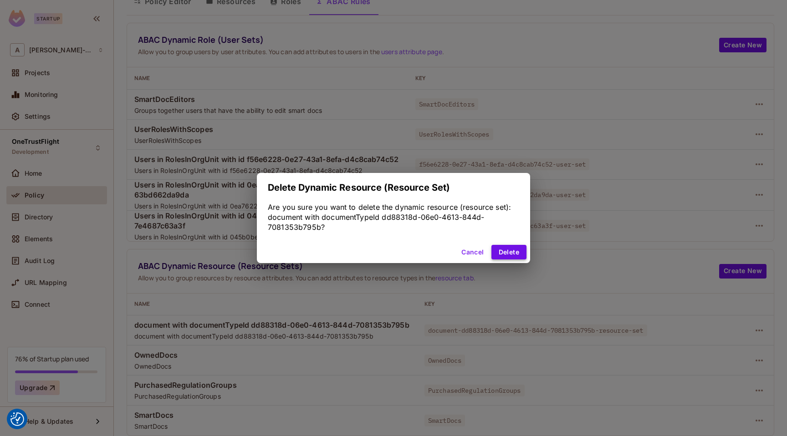
click at [499, 255] on button "Delete" at bounding box center [508, 252] width 35 height 15
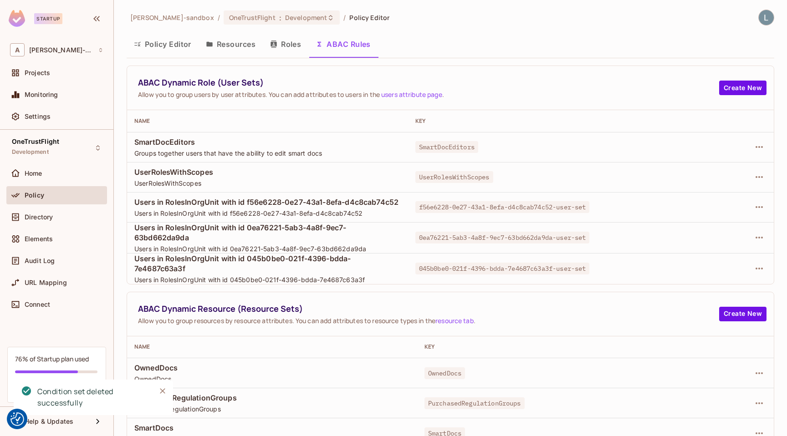
scroll to position [0, 0]
click at [754, 207] on icon "button" at bounding box center [759, 207] width 11 height 11
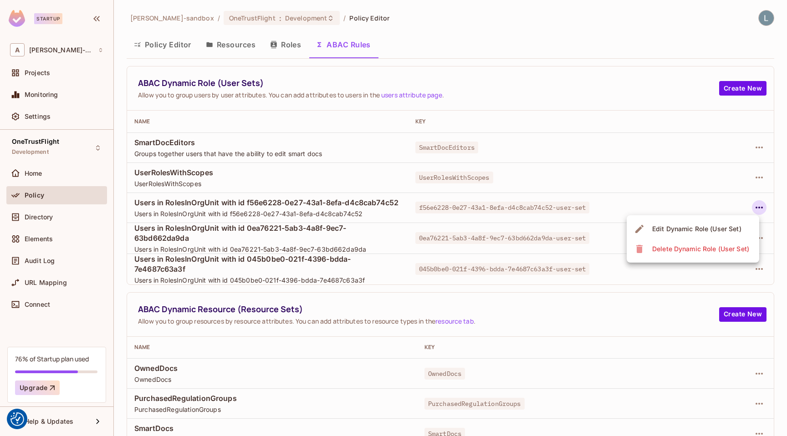
click at [694, 230] on div "Edit Dynamic Role (User Set)" at bounding box center [696, 229] width 89 height 9
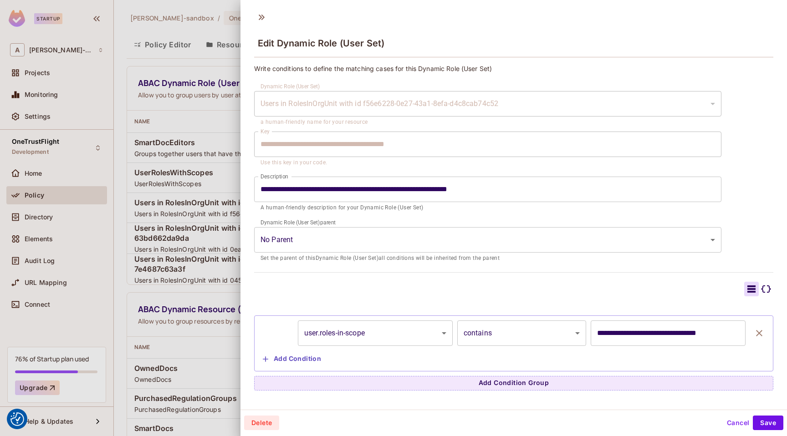
click at [183, 262] on div at bounding box center [393, 218] width 787 height 436
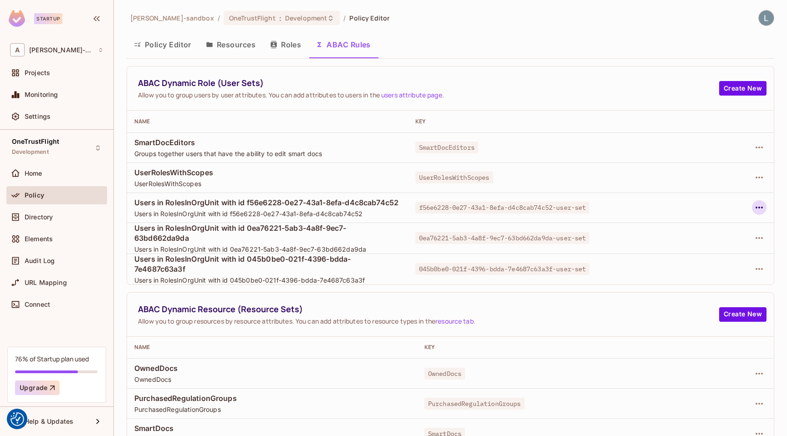
click at [761, 210] on icon "button" at bounding box center [759, 207] width 11 height 11
click at [719, 252] on div "Delete Dynamic Role (User Set)" at bounding box center [700, 249] width 97 height 9
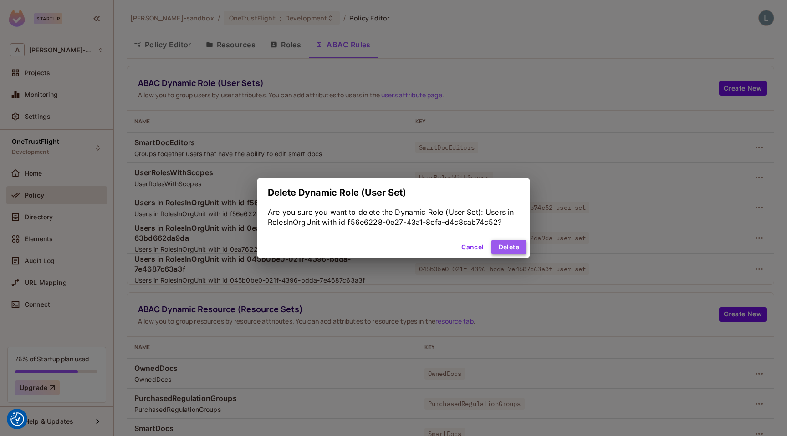
click at [508, 250] on button "Delete" at bounding box center [508, 247] width 35 height 15
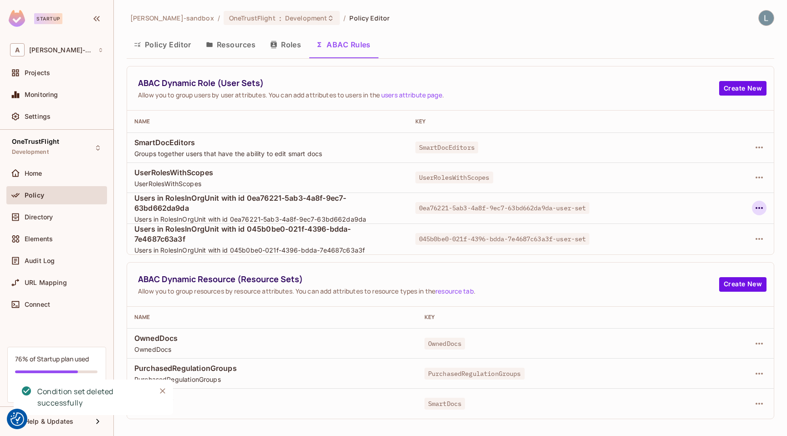
click at [758, 207] on icon "button" at bounding box center [759, 208] width 7 height 2
click at [702, 249] on div "Delete Dynamic Role (User Set)" at bounding box center [700, 249] width 97 height 9
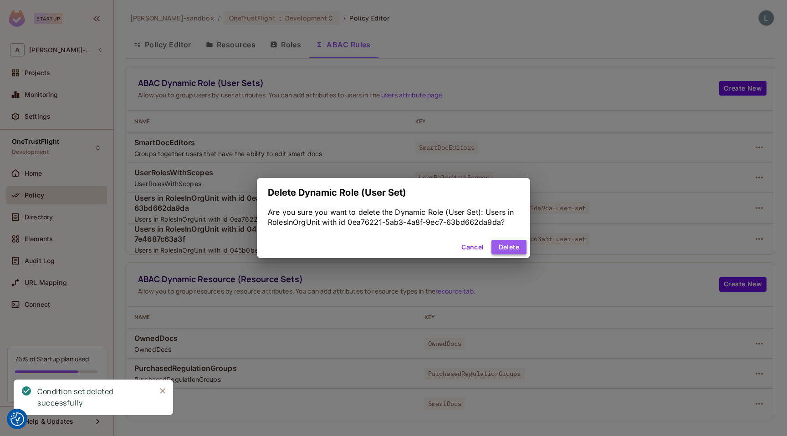
click at [504, 245] on button "Delete" at bounding box center [508, 247] width 35 height 15
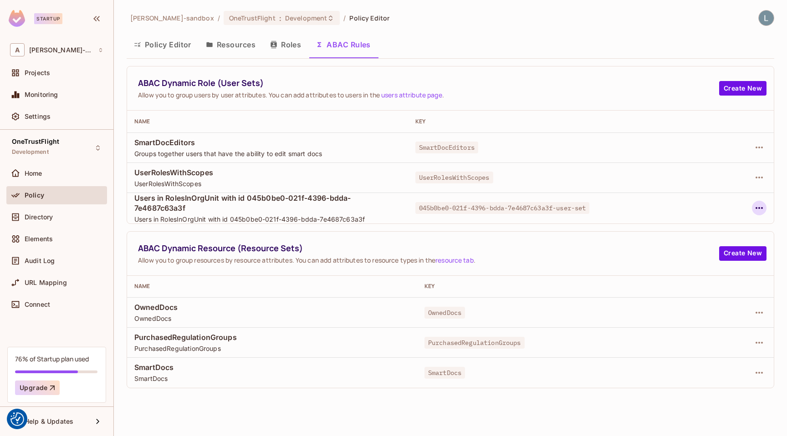
click at [761, 208] on icon "button" at bounding box center [759, 208] width 7 height 2
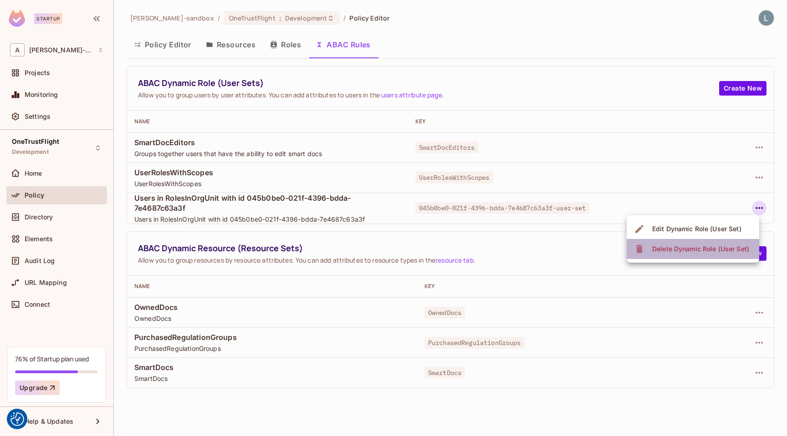
click at [700, 250] on div "Delete Dynamic Role (User Set)" at bounding box center [700, 249] width 97 height 9
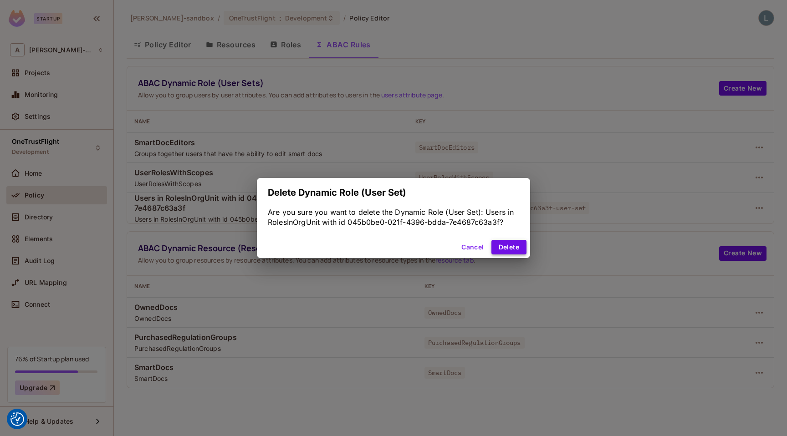
click at [514, 246] on button "Delete" at bounding box center [508, 247] width 35 height 15
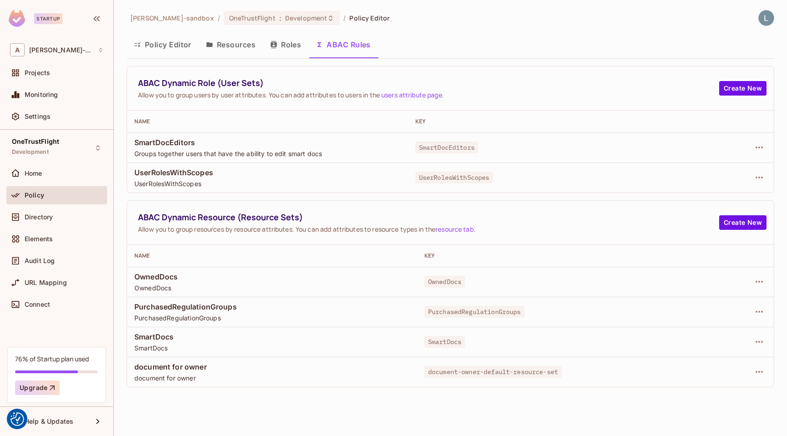
click at [164, 41] on button "Policy Editor" at bounding box center [163, 44] width 72 height 23
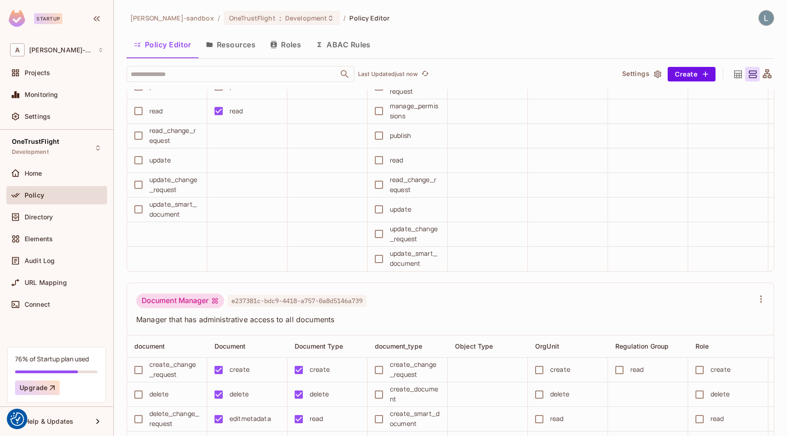
scroll to position [139, 0]
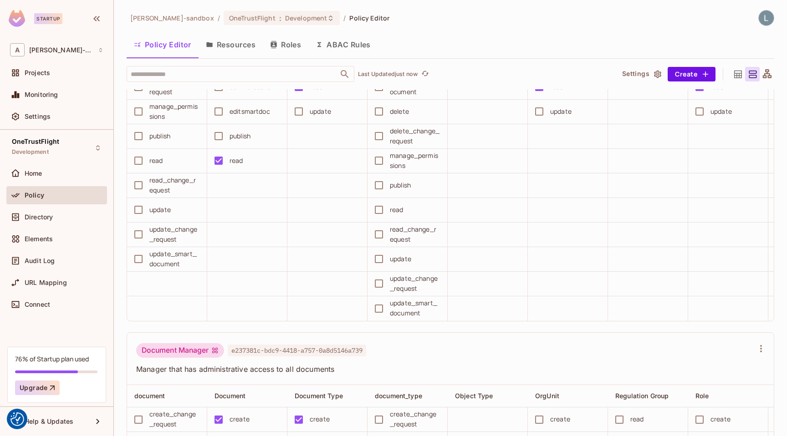
click at [348, 48] on button "ABAC Rules" at bounding box center [343, 44] width 70 height 23
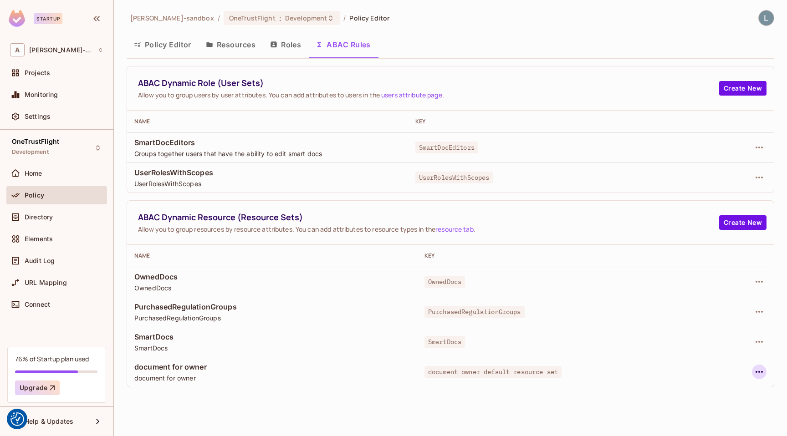
click at [758, 371] on icon "button" at bounding box center [759, 372] width 11 height 11
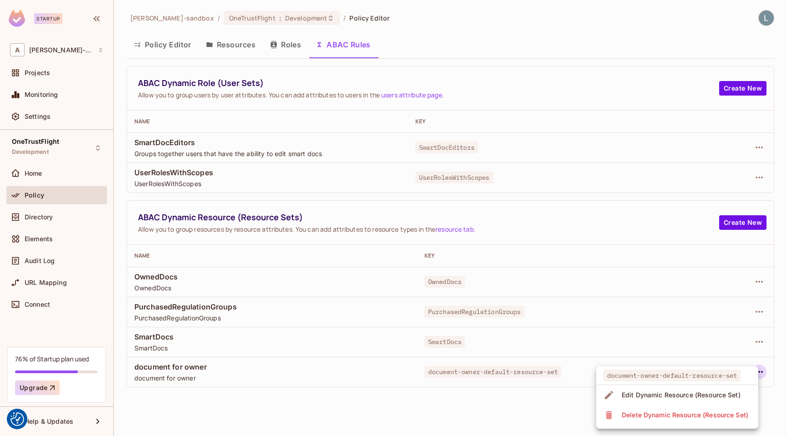
click at [707, 395] on div "Edit Dynamic Resource (Resource Set)" at bounding box center [681, 395] width 119 height 9
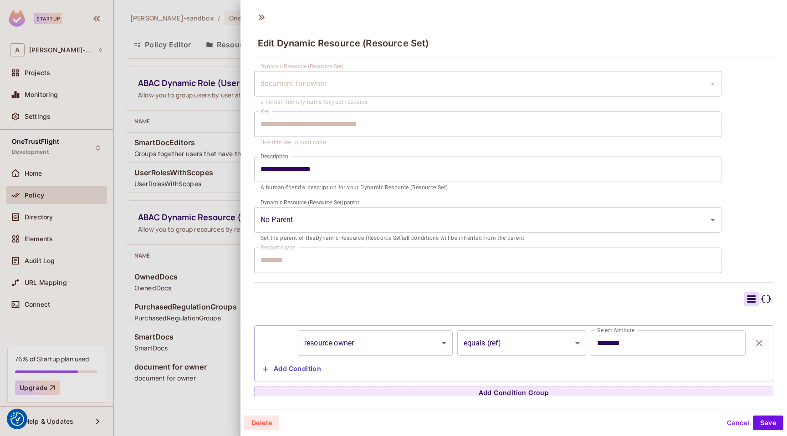
scroll to position [24, 0]
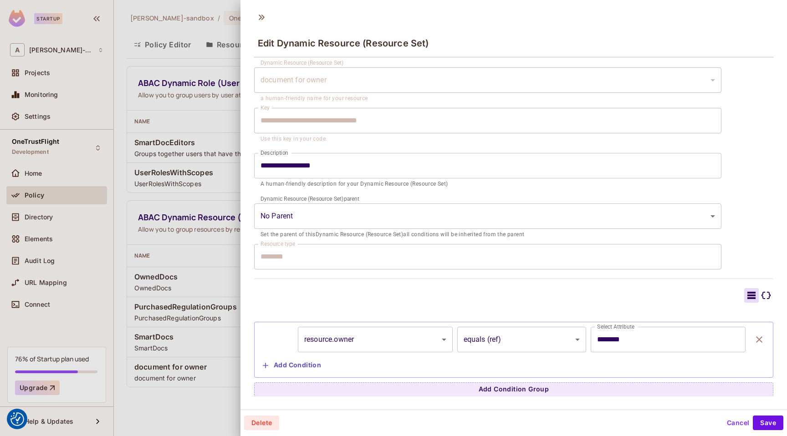
click at [223, 261] on div at bounding box center [393, 218] width 787 height 436
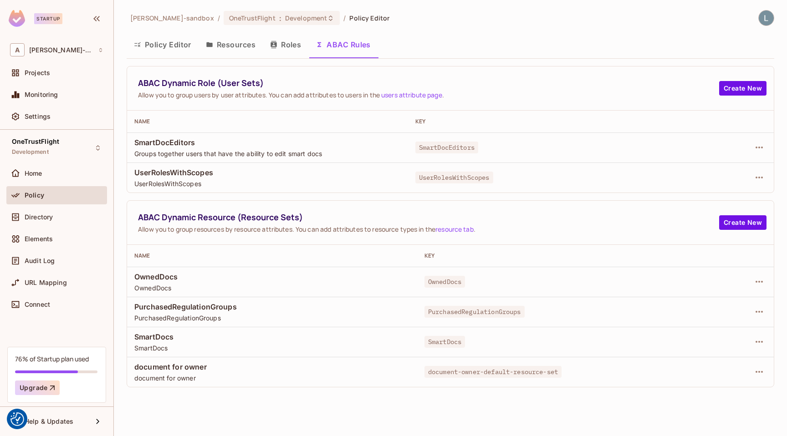
click at [219, 43] on button "Resources" at bounding box center [231, 44] width 64 height 23
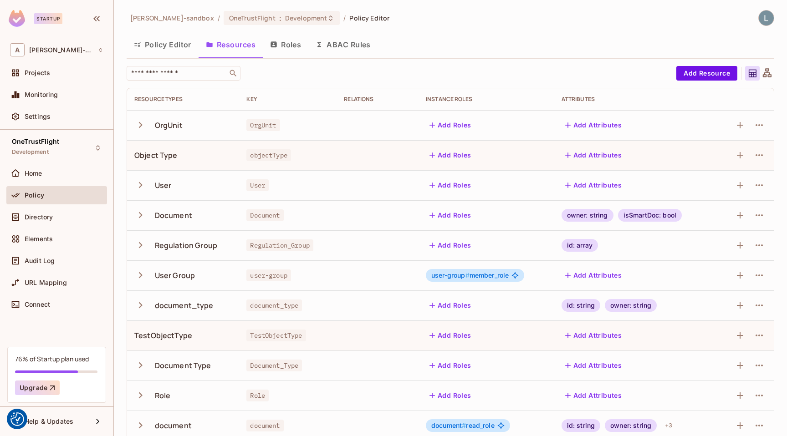
click at [156, 37] on button "Policy Editor" at bounding box center [163, 44] width 72 height 23
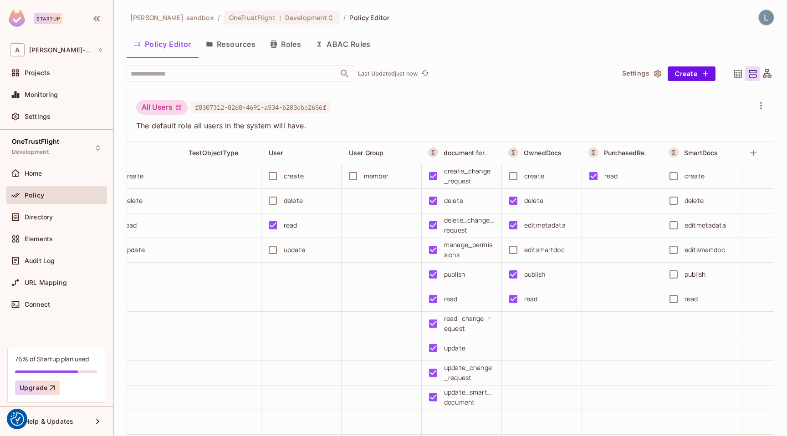
scroll to position [0, 595]
